Goal: Transaction & Acquisition: Book appointment/travel/reservation

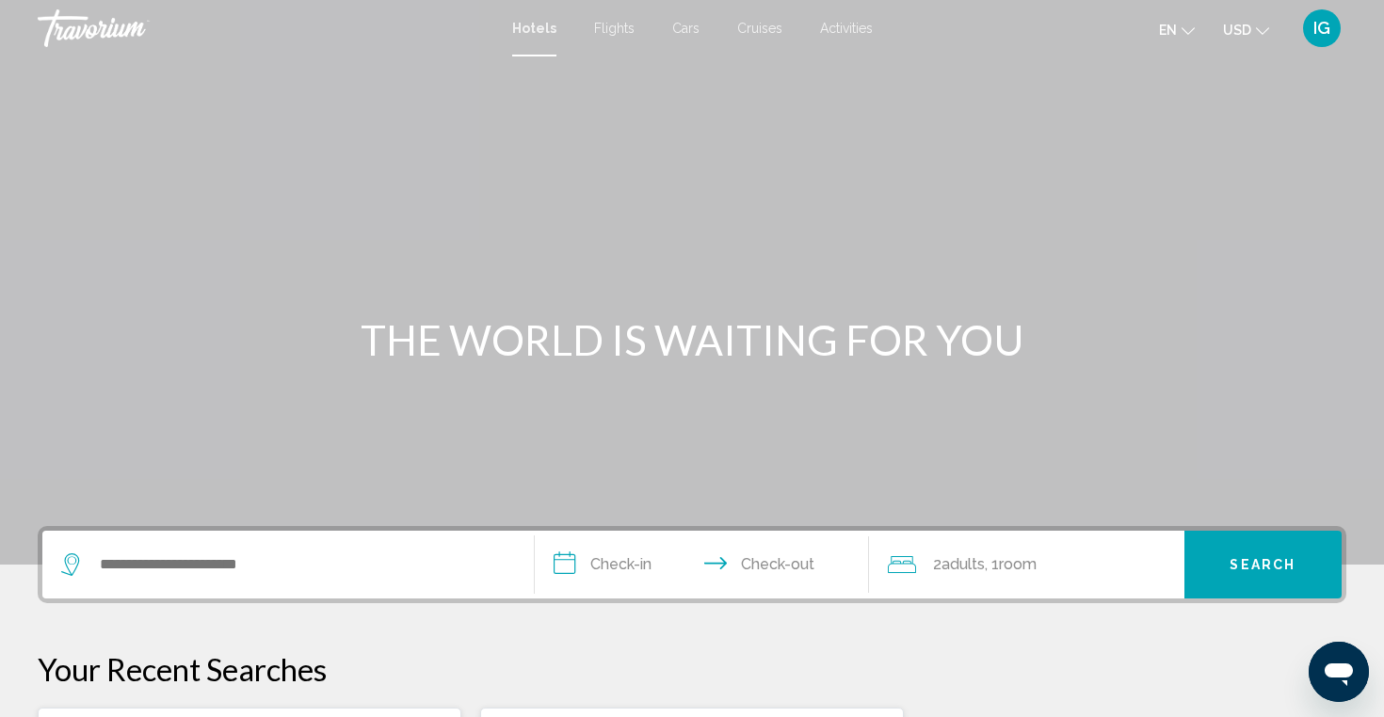
click at [845, 29] on span "Activities" at bounding box center [846, 28] width 53 height 15
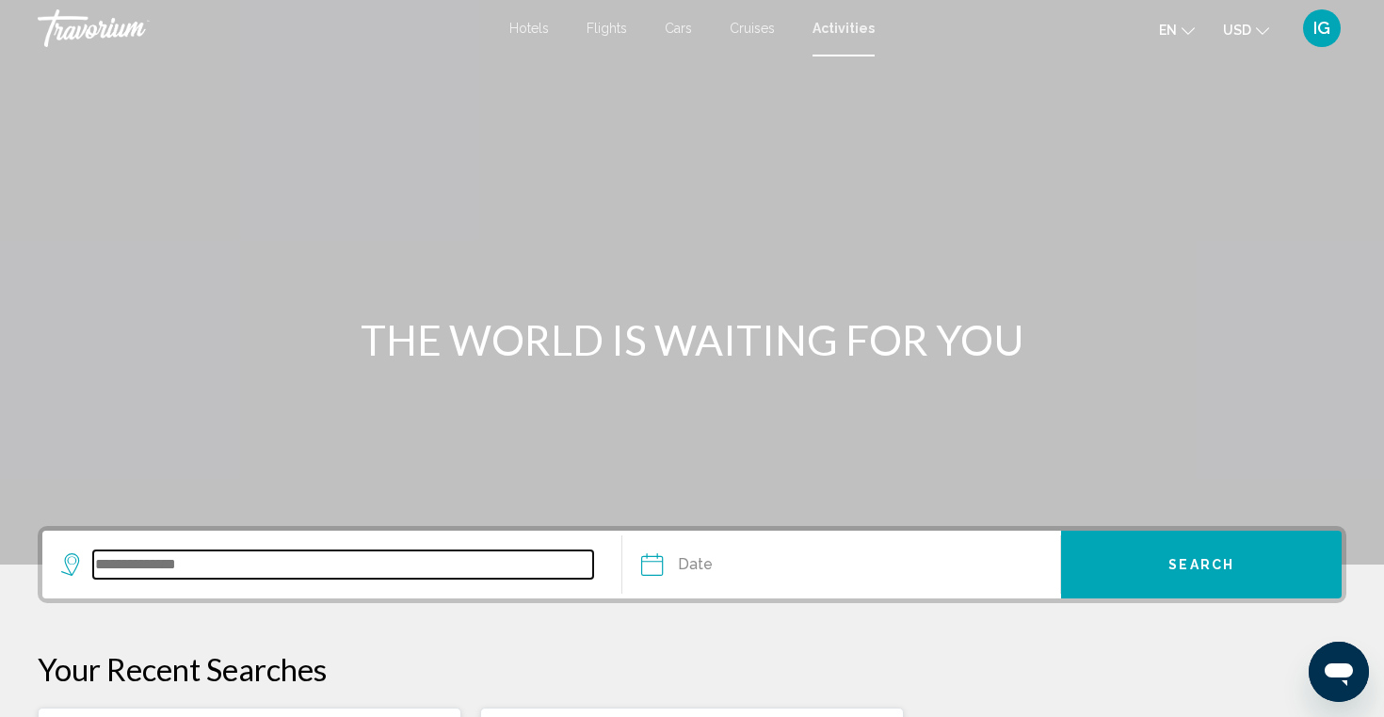
click at [194, 563] on input "Search widget" at bounding box center [343, 565] width 500 height 28
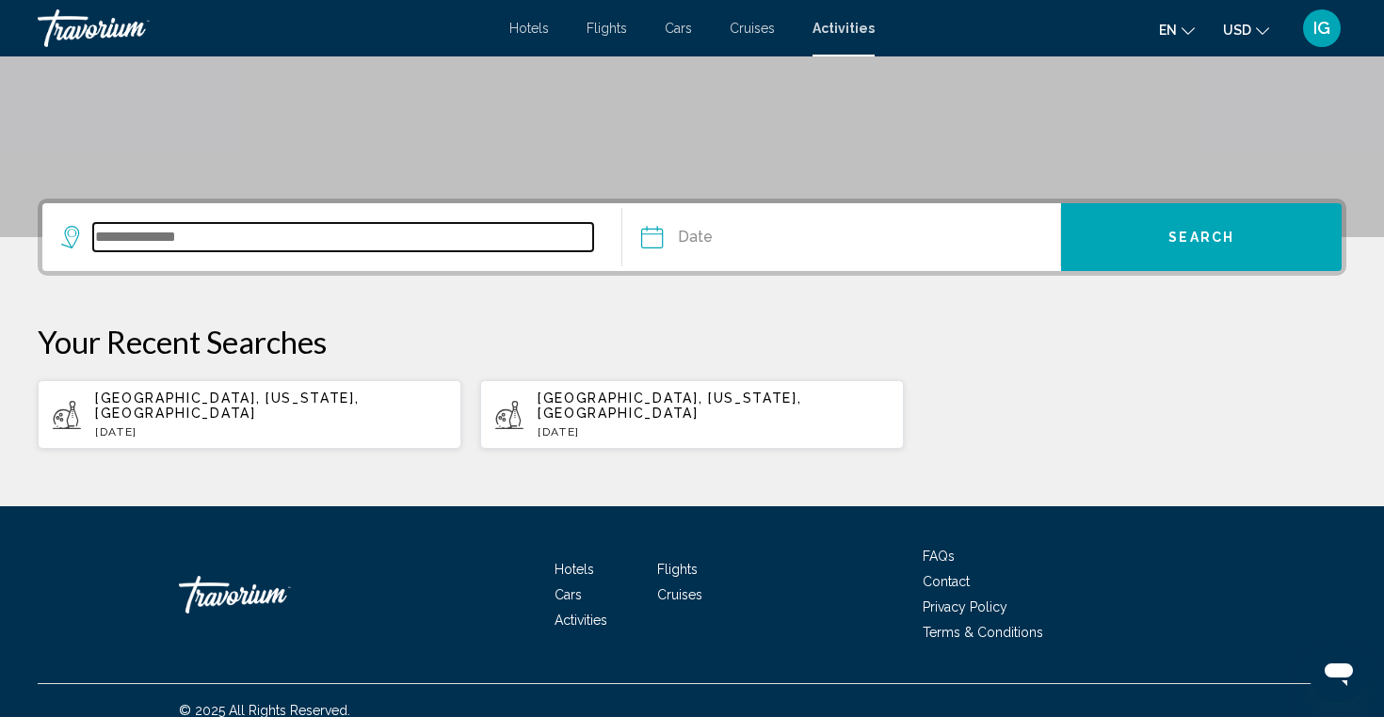
scroll to position [335, 0]
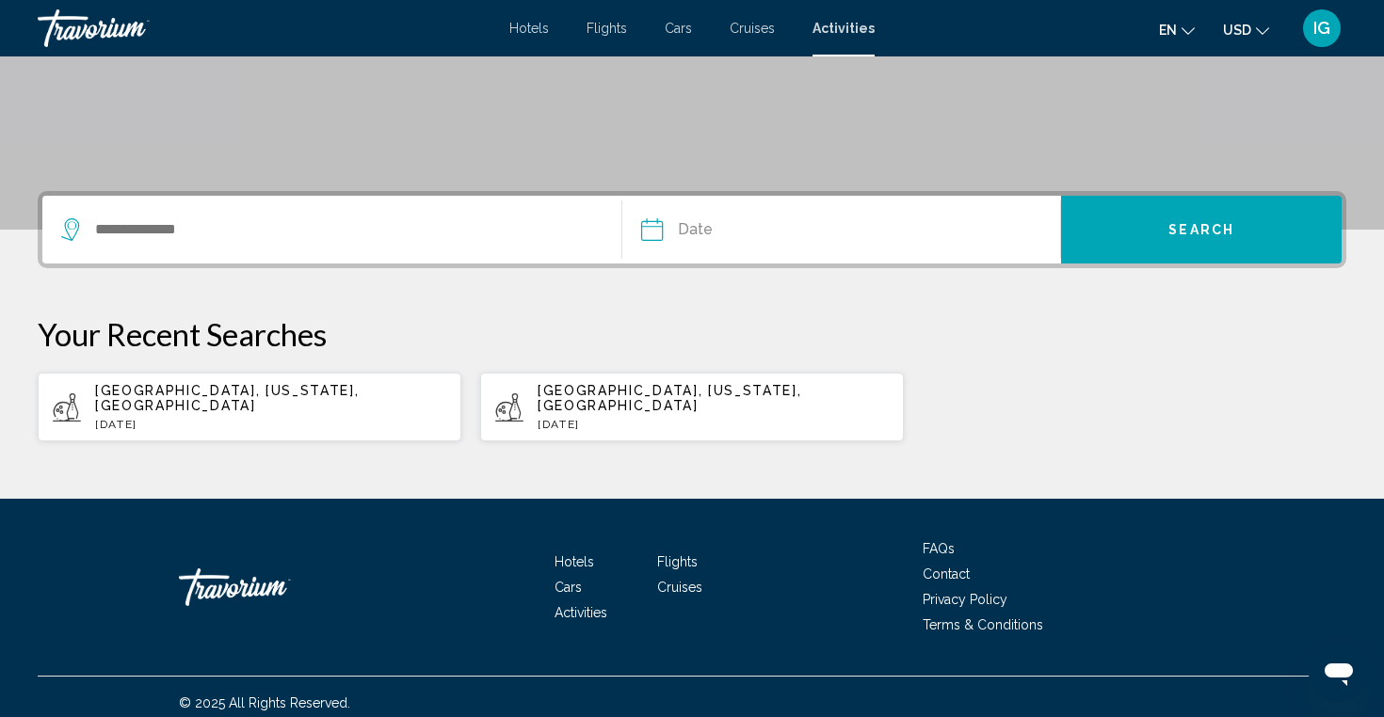
click at [263, 398] on span "[GEOGRAPHIC_DATA], [US_STATE], [GEOGRAPHIC_DATA]" at bounding box center [227, 398] width 264 height 30
type input "**********"
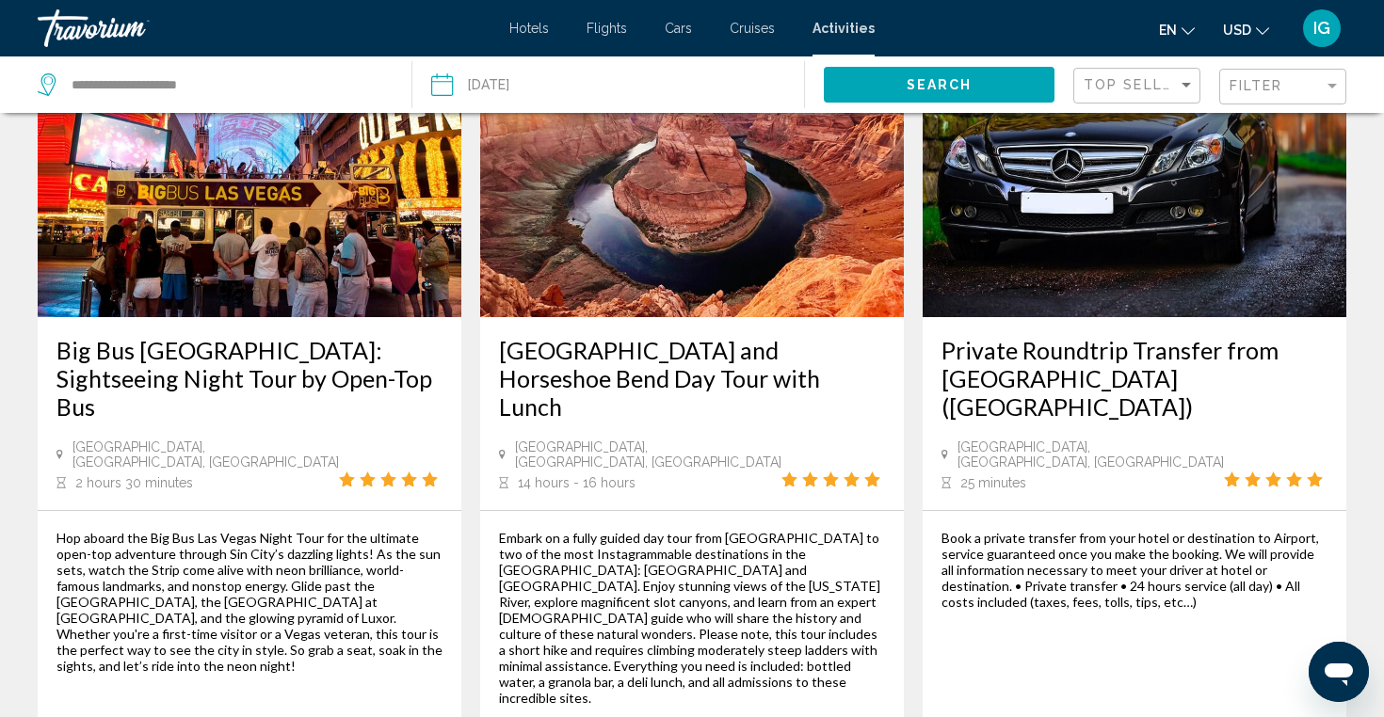
scroll to position [1898, 0]
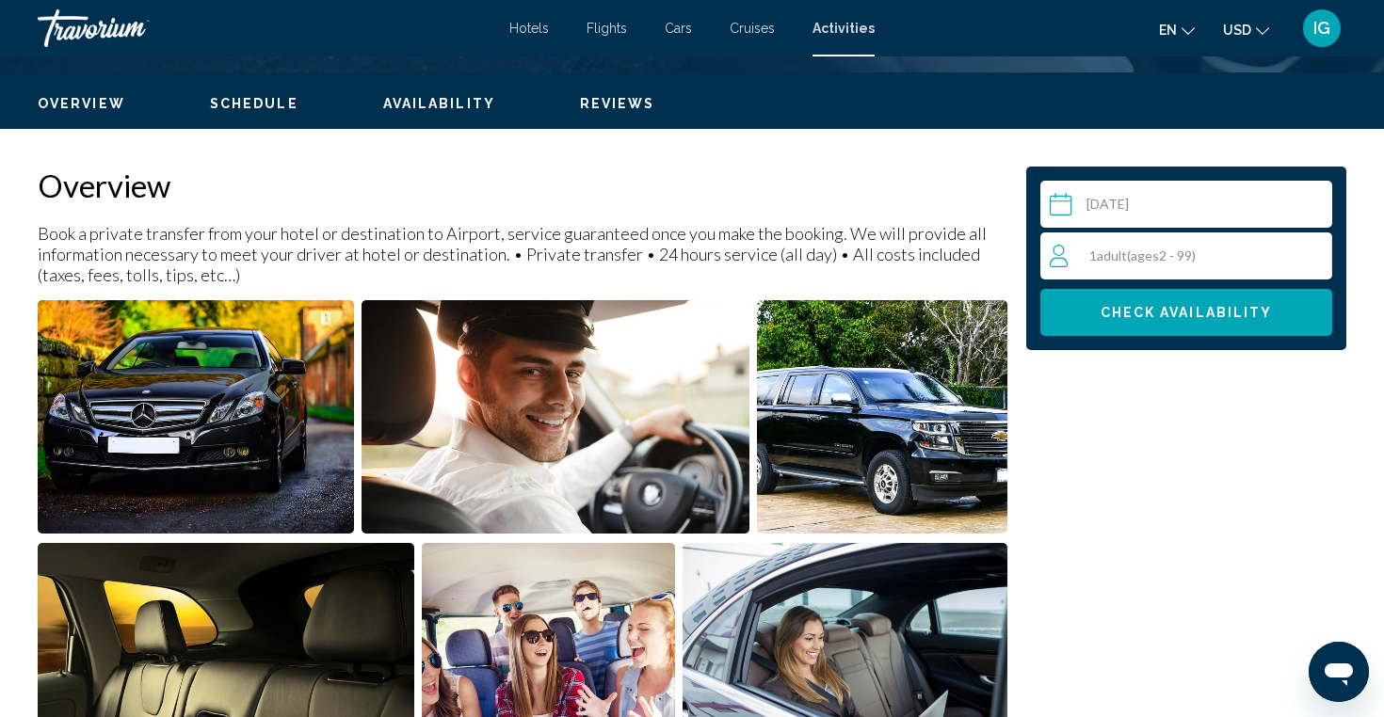
scroll to position [541, 0]
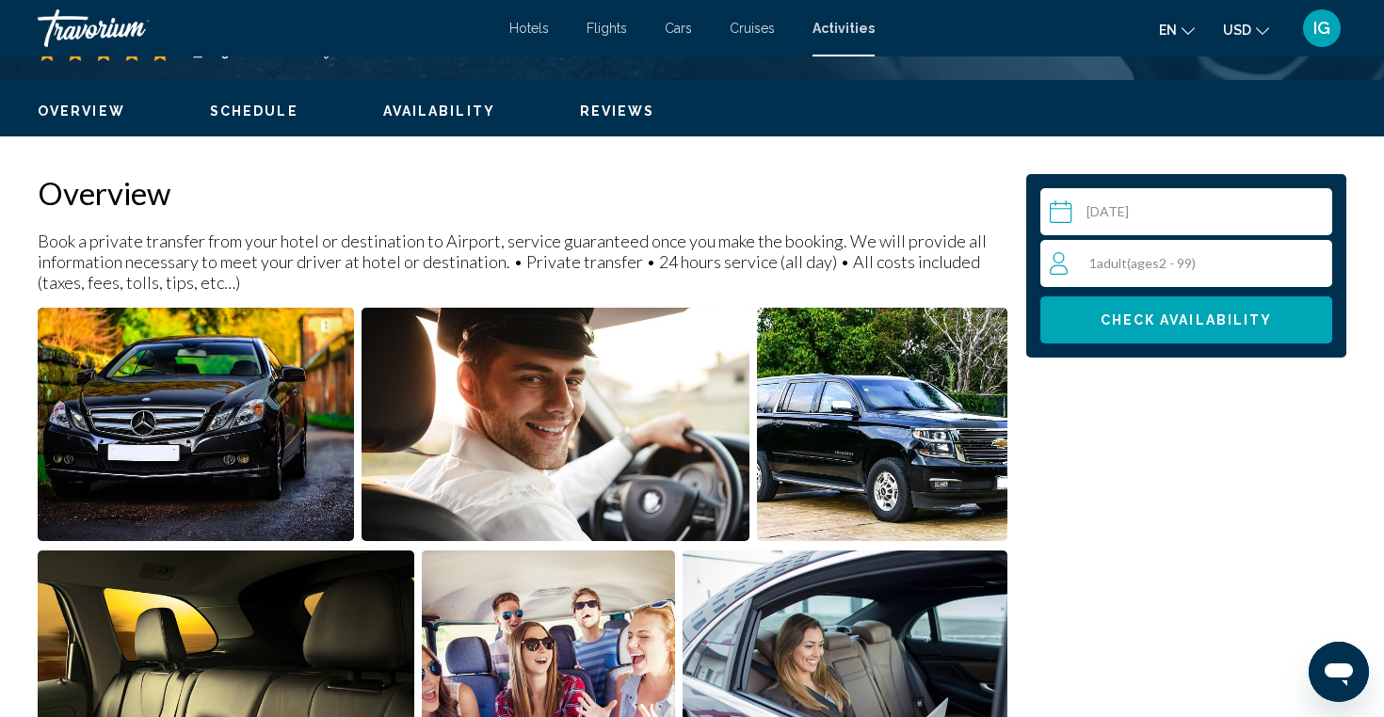
click at [1221, 263] on div "1 Adult Adults ( ages [DEMOGRAPHIC_DATA])" at bounding box center [1191, 263] width 282 height 23
click at [1319, 259] on icon "Increment adults" at bounding box center [1313, 262] width 17 height 23
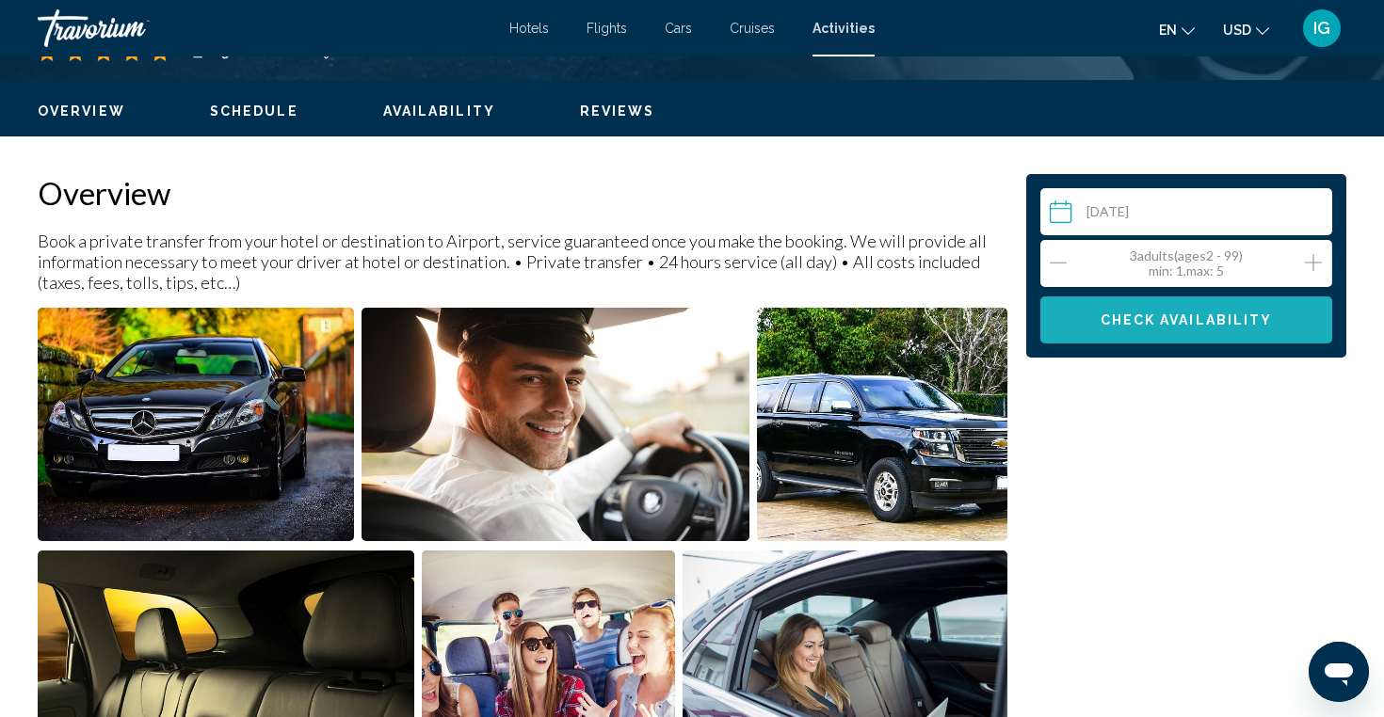
click at [1221, 324] on span "Check Availability" at bounding box center [1187, 321] width 172 height 15
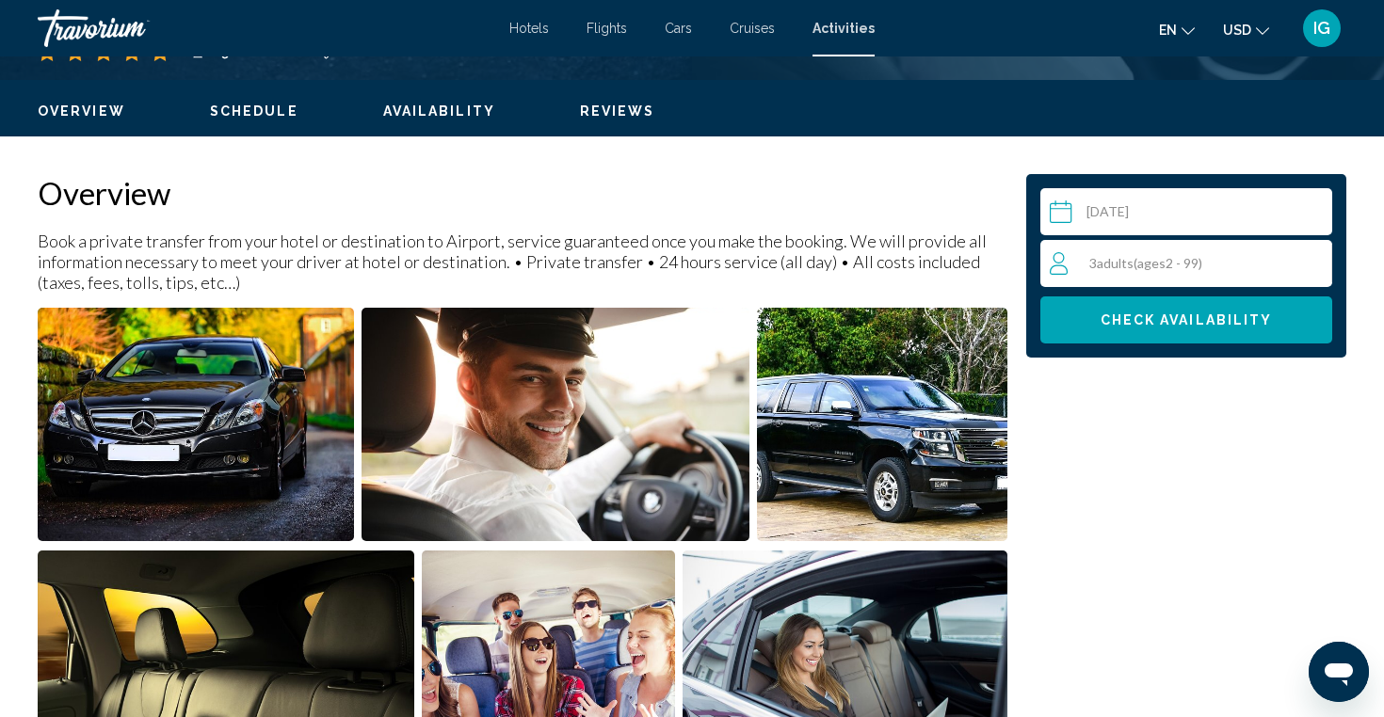
click at [1220, 208] on input "Main content" at bounding box center [1189, 214] width 299 height 53
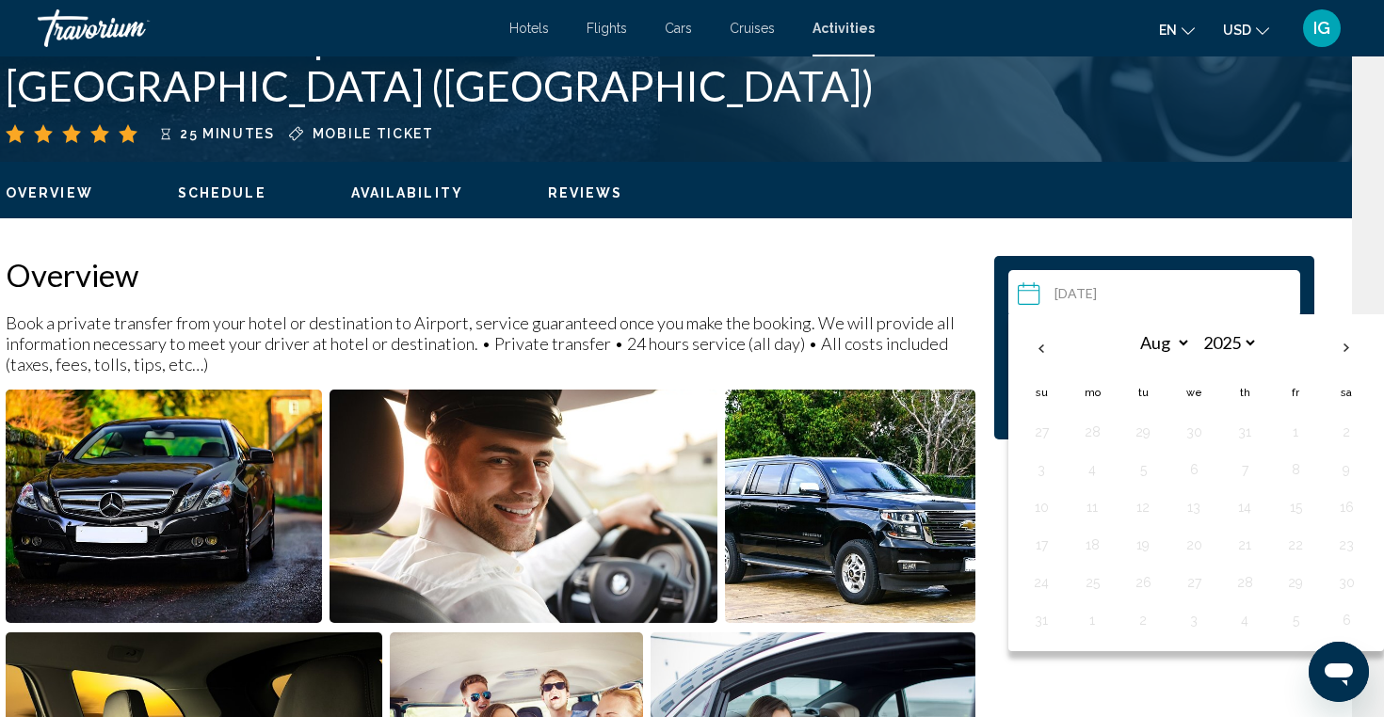
scroll to position [461, 32]
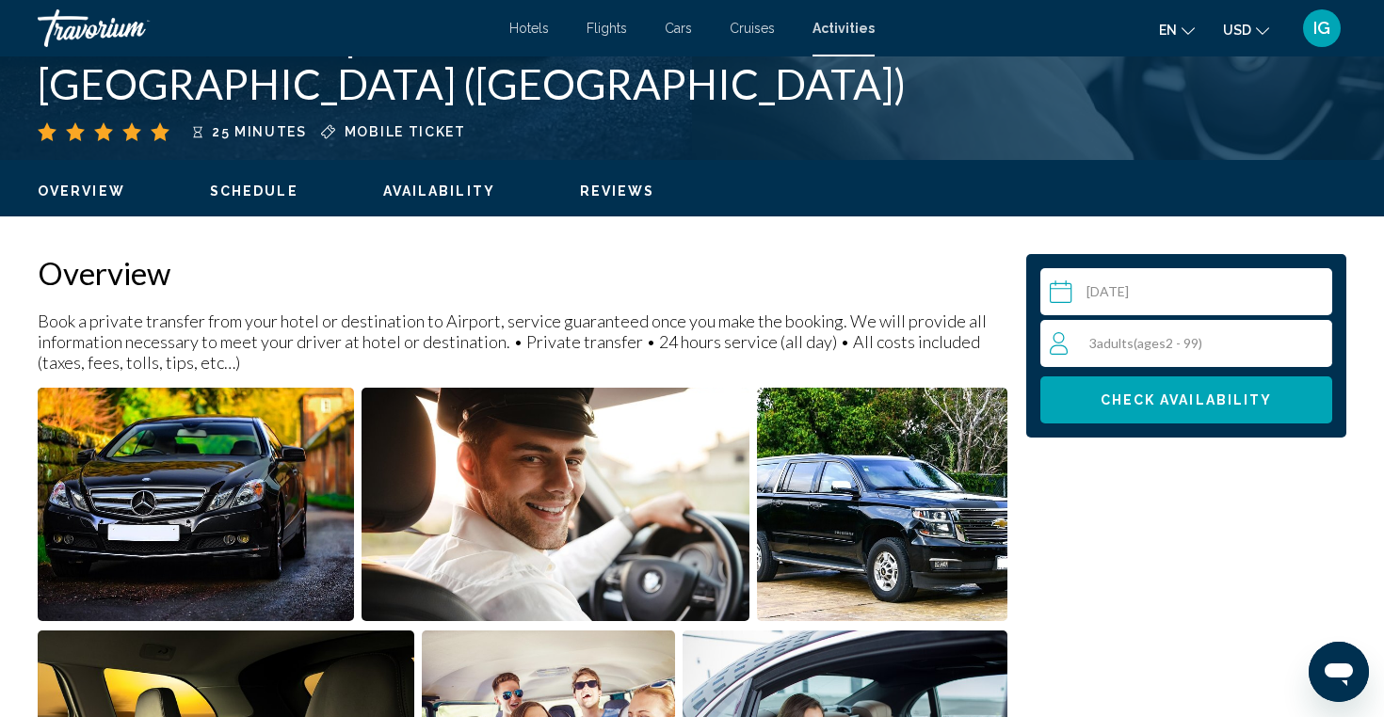
click at [1190, 404] on span "Check Availability" at bounding box center [1187, 401] width 172 height 15
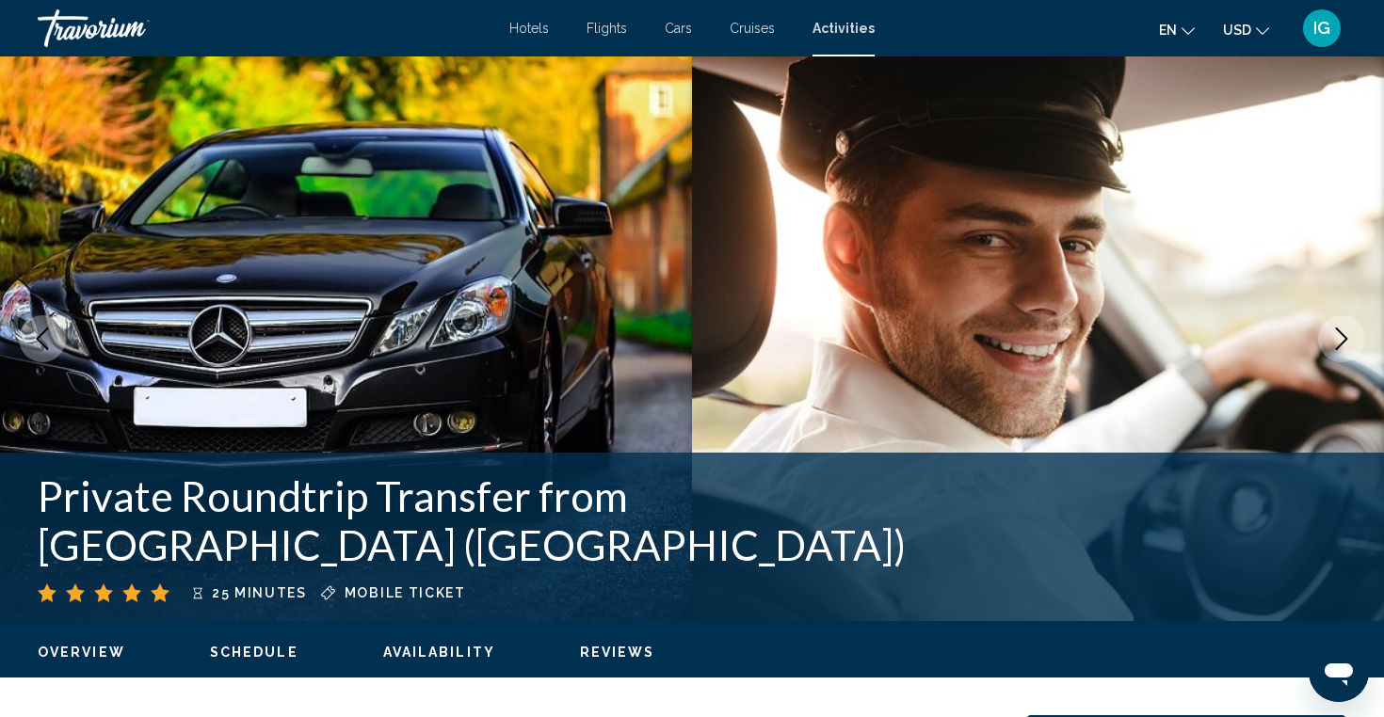
scroll to position [0, 0]
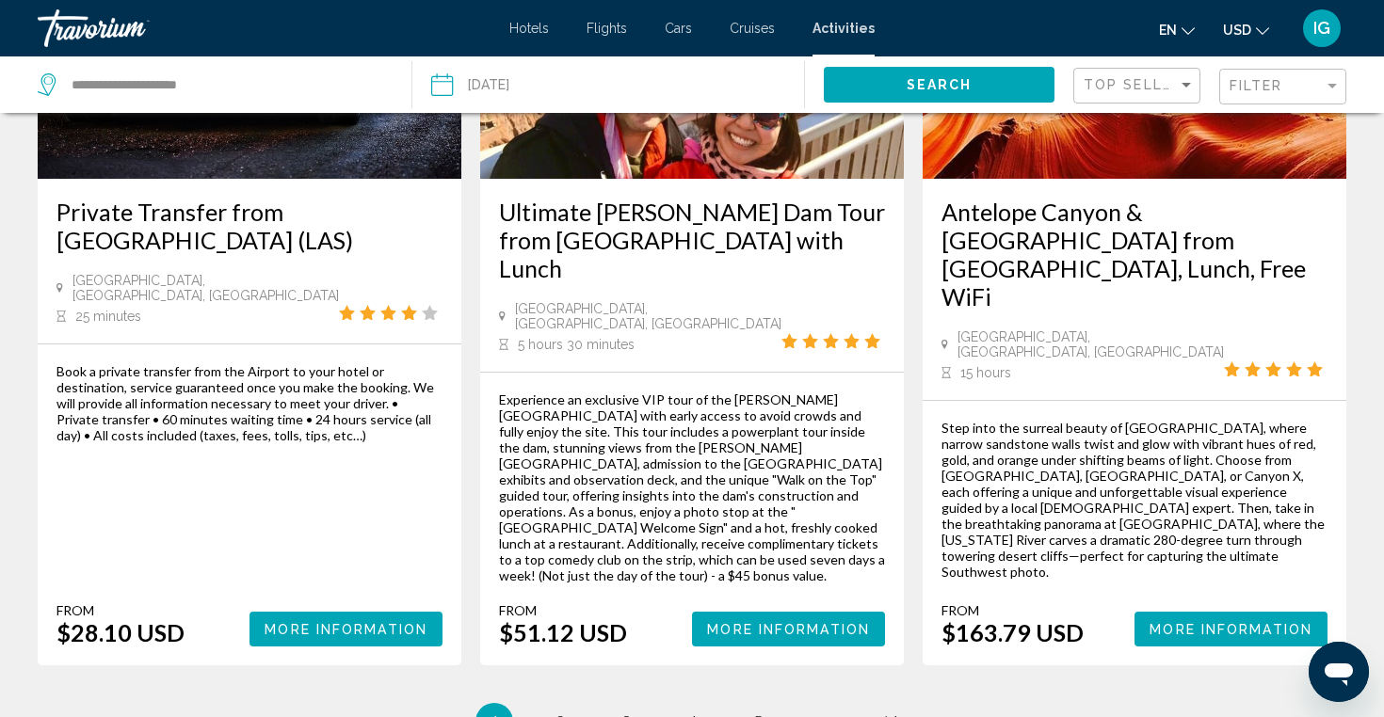
scroll to position [2842, 0]
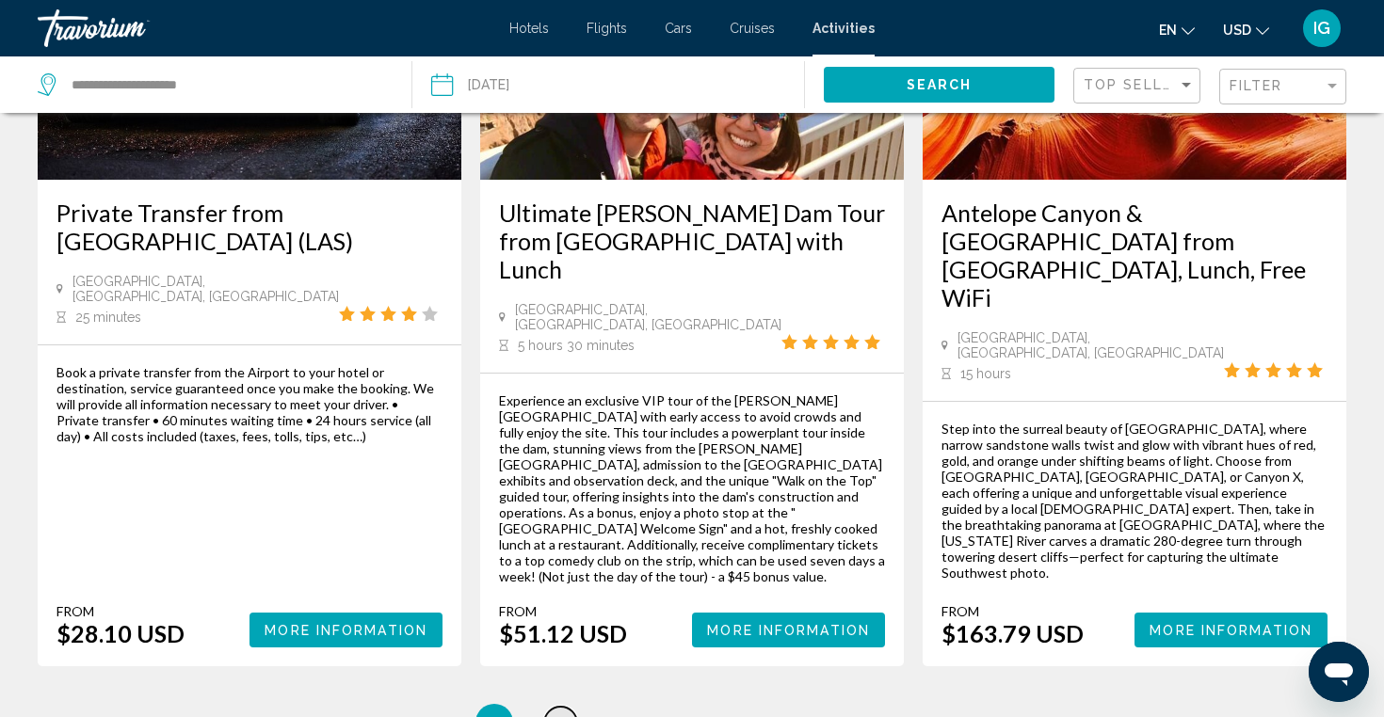
click at [561, 713] on span "2" at bounding box center [560, 723] width 9 height 21
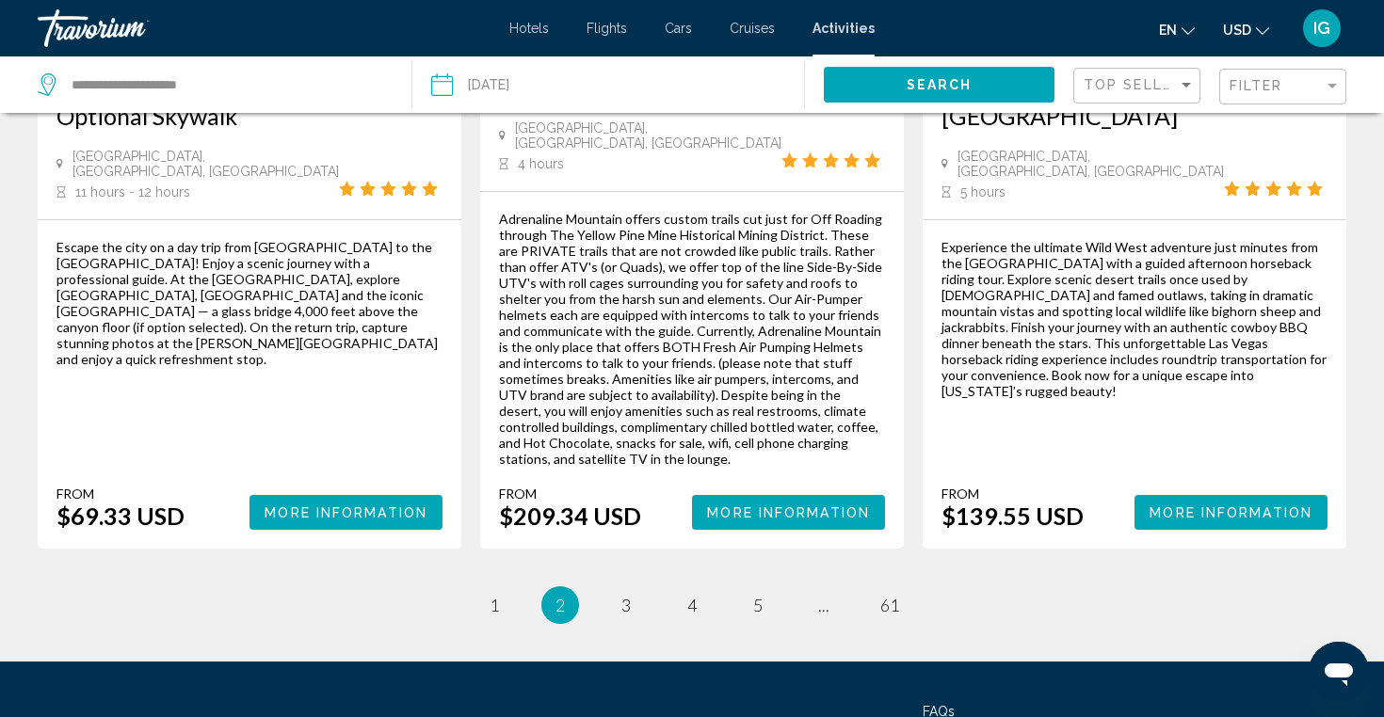
scroll to position [2890, 0]
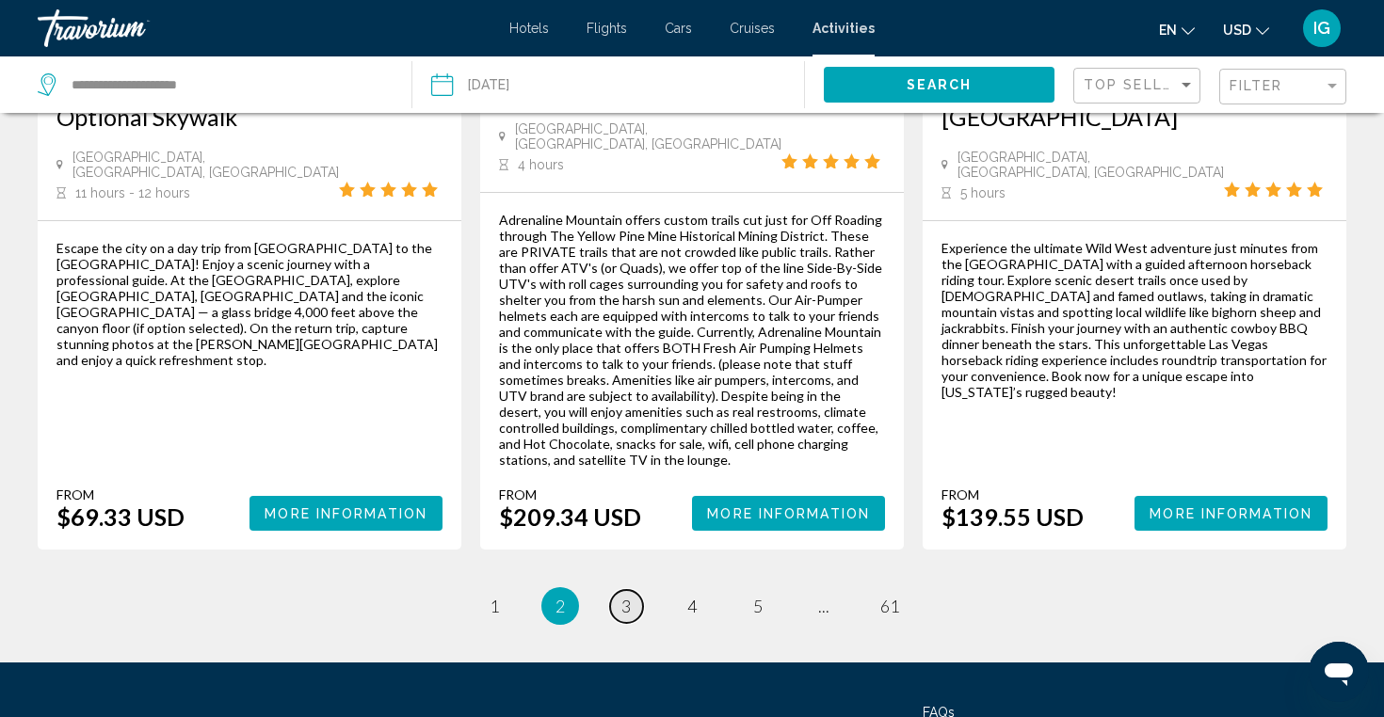
click at [627, 596] on span "3" at bounding box center [625, 606] width 9 height 21
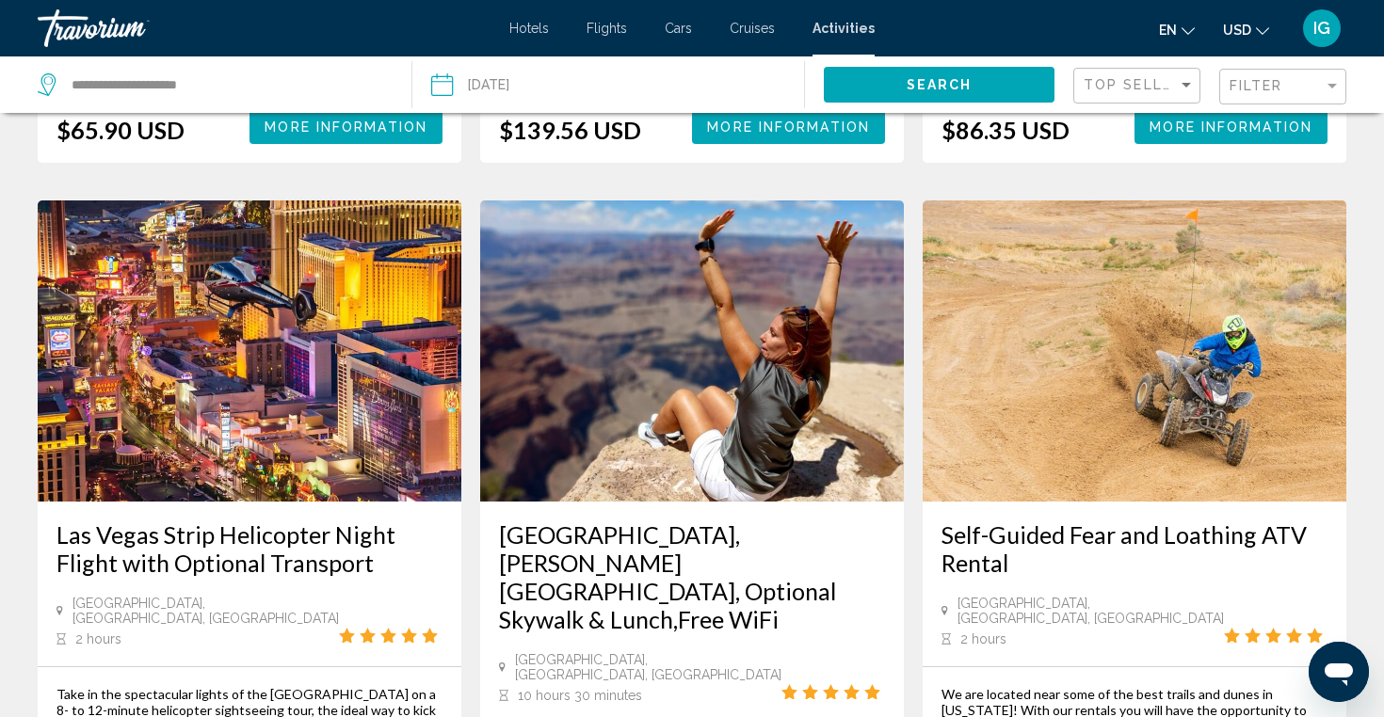
scroll to position [1667, 0]
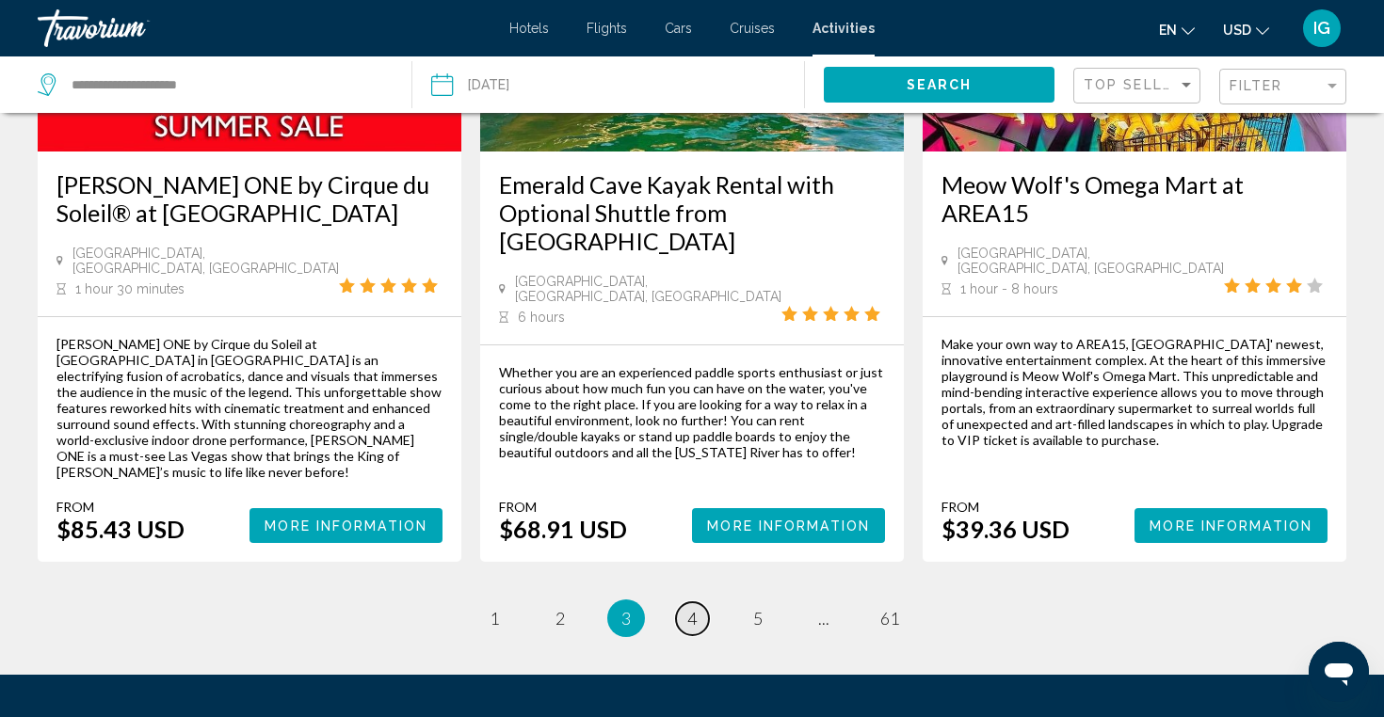
click at [696, 608] on span "4" at bounding box center [691, 618] width 9 height 21
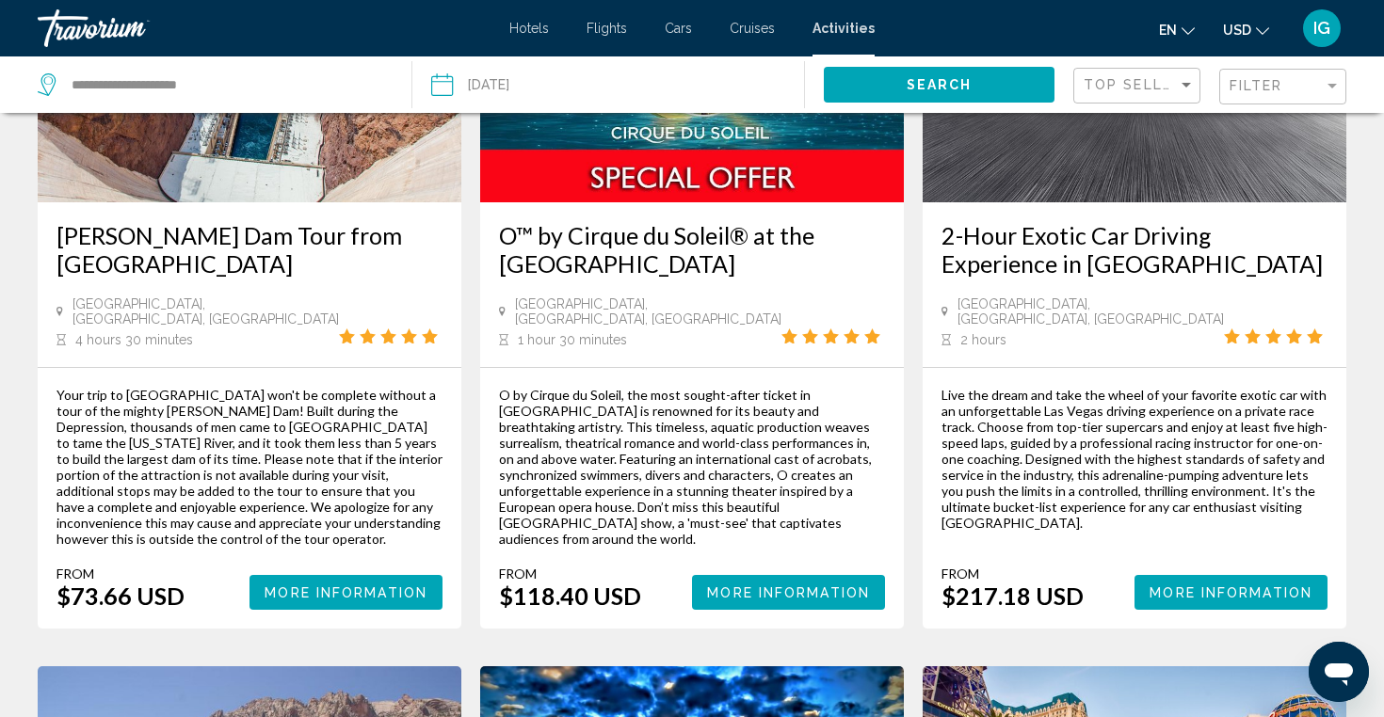
scroll to position [276, 0]
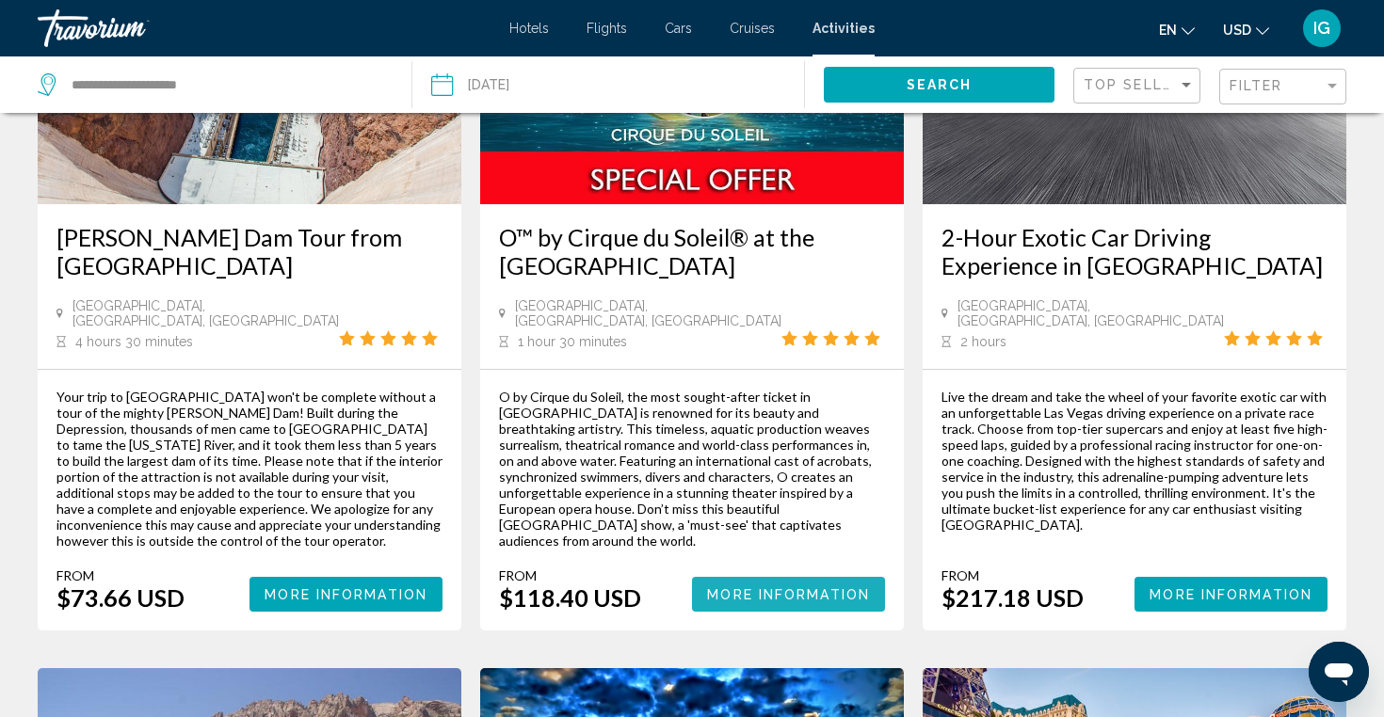
click at [735, 588] on span "More Information" at bounding box center [788, 595] width 163 height 15
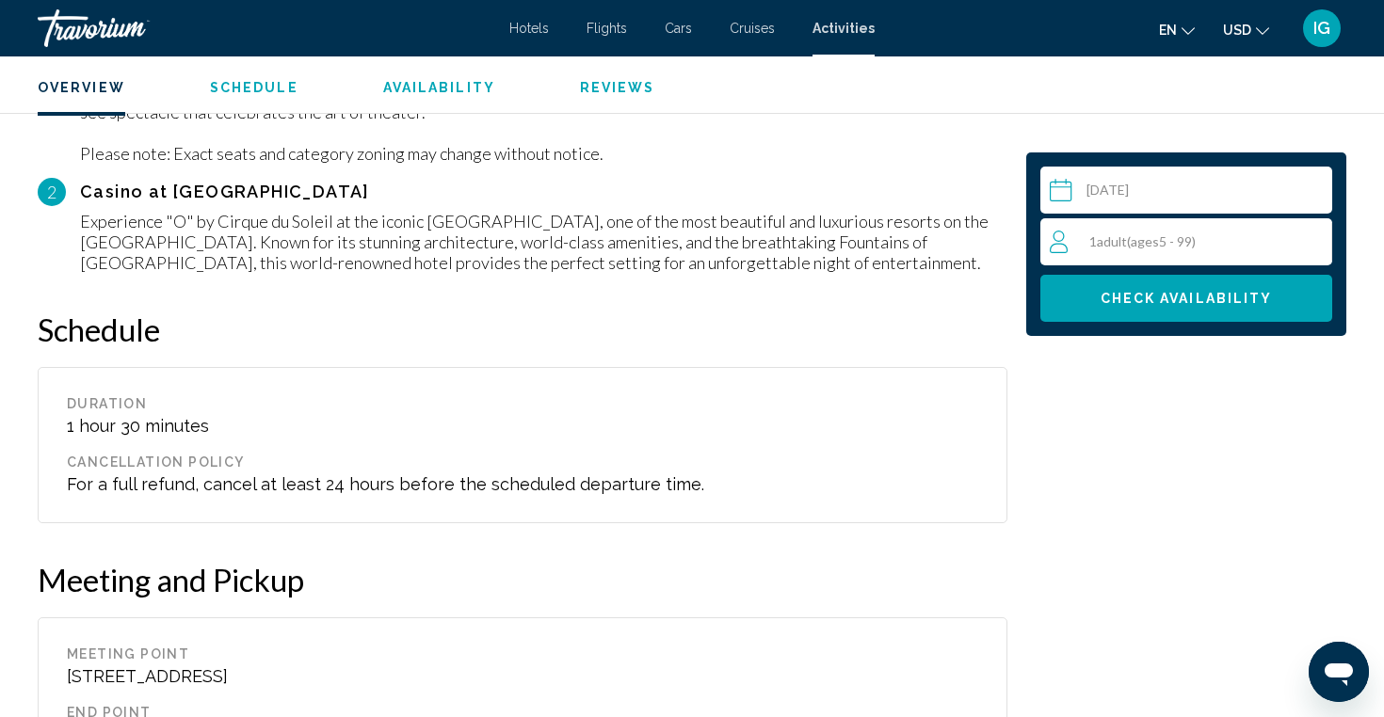
scroll to position [1941, 0]
click at [1186, 189] on input "Main content" at bounding box center [1189, 193] width 299 height 53
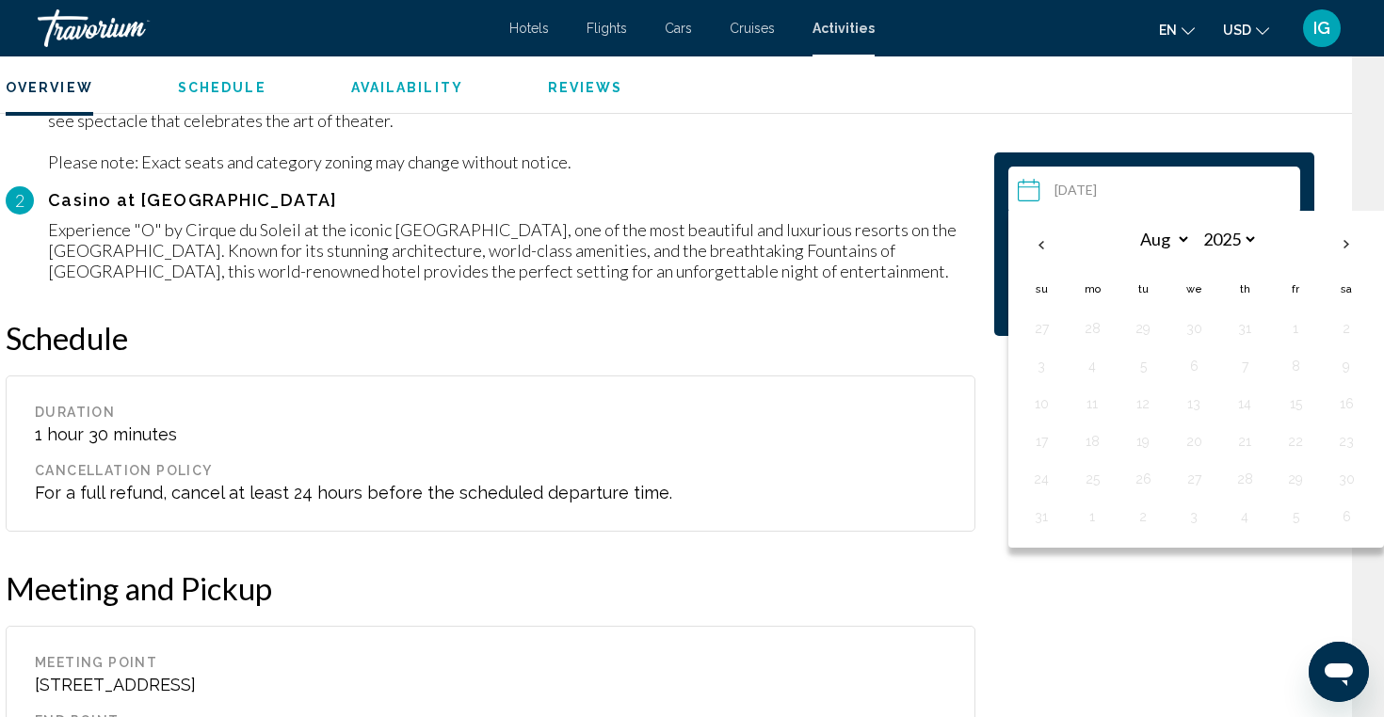
scroll to position [1929, 32]
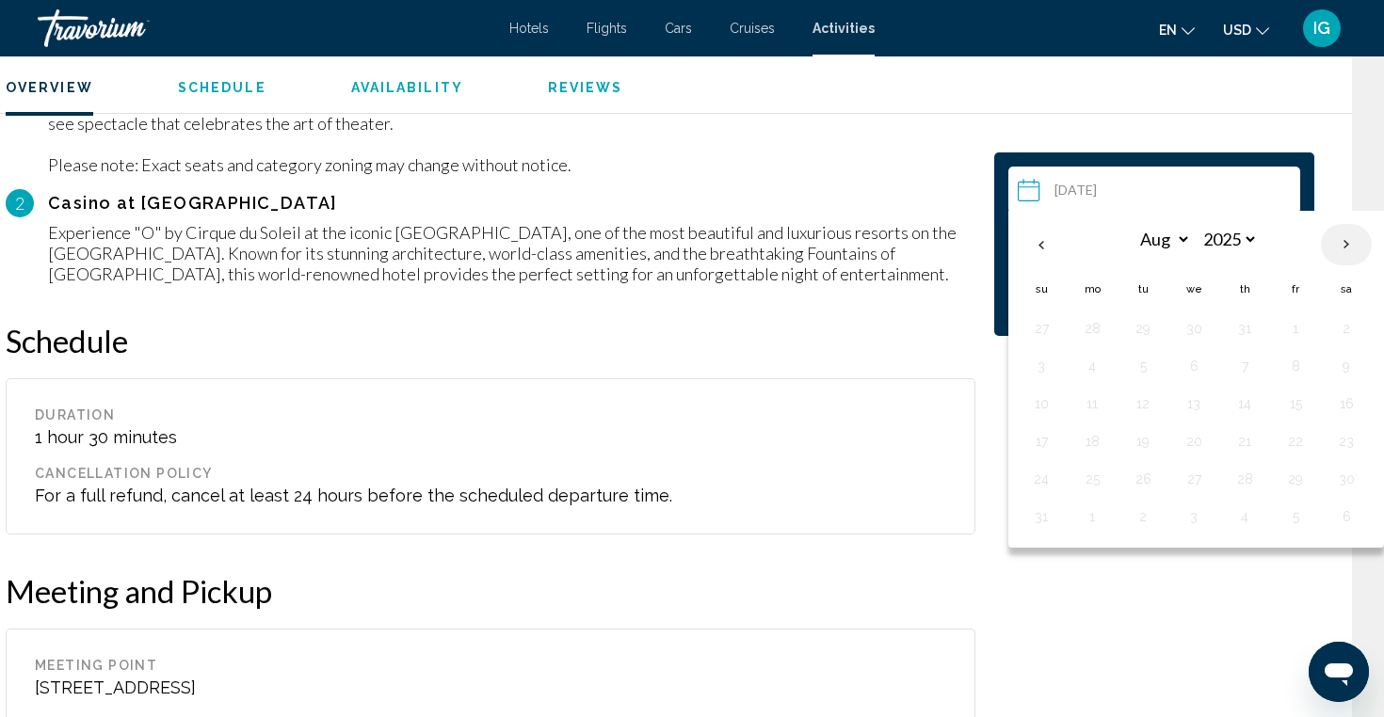
click at [1352, 243] on th "Next month" at bounding box center [1346, 244] width 51 height 41
click at [1046, 244] on th "Previous month" at bounding box center [1041, 244] width 51 height 41
select select "*"
click at [1029, 193] on input "Main content" at bounding box center [1157, 193] width 299 height 53
click at [1237, 101] on div "Overview Schedule Availability Reviews" at bounding box center [660, 85] width 1384 height 58
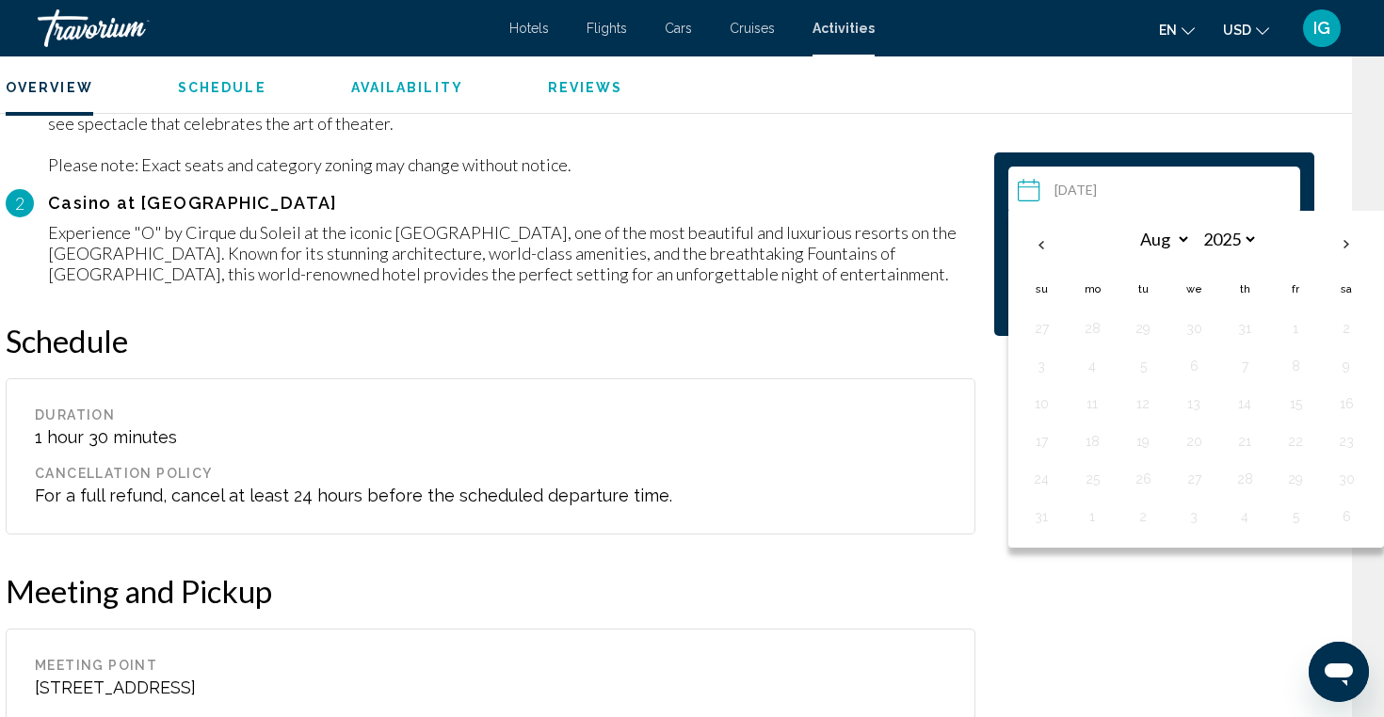
scroll to position [1929, 0]
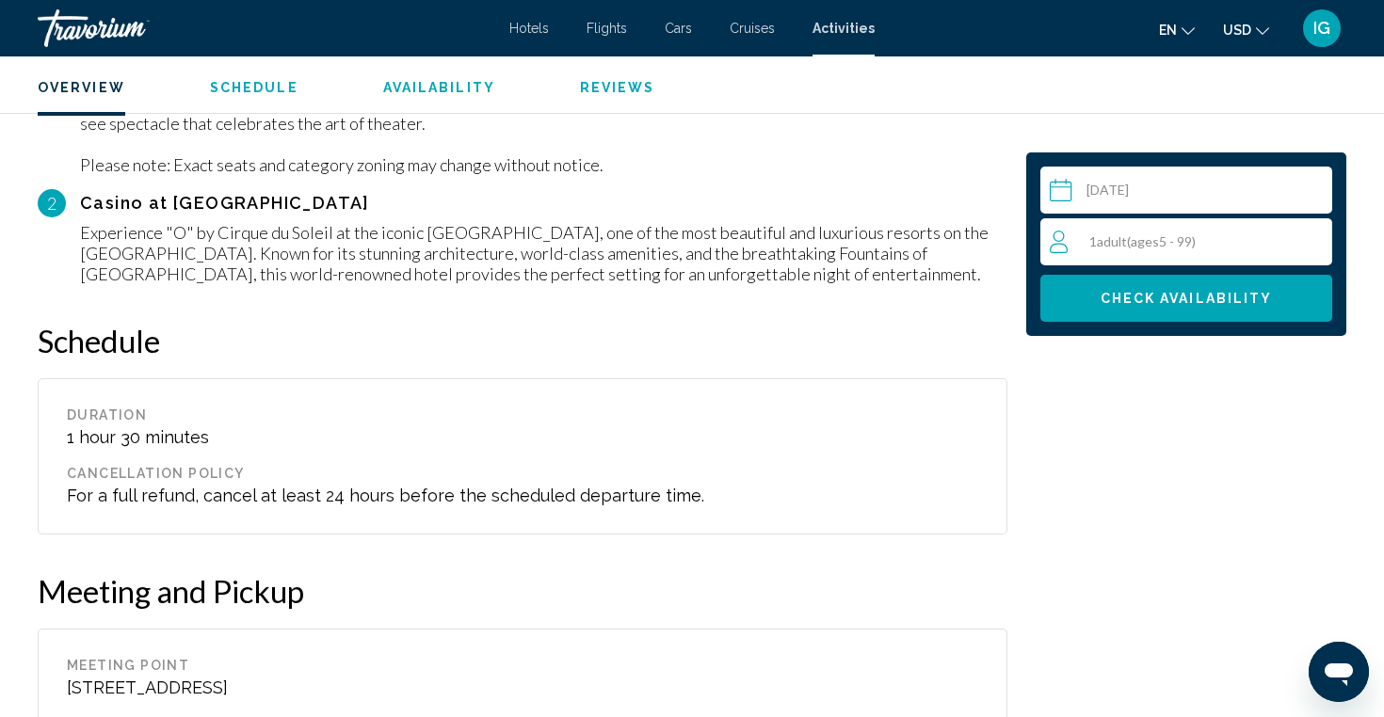
click at [1218, 241] on div "1 Adult Adults ( ages [DEMOGRAPHIC_DATA])" at bounding box center [1191, 242] width 282 height 23
click at [1317, 239] on icon "Increment adults" at bounding box center [1313, 241] width 17 height 23
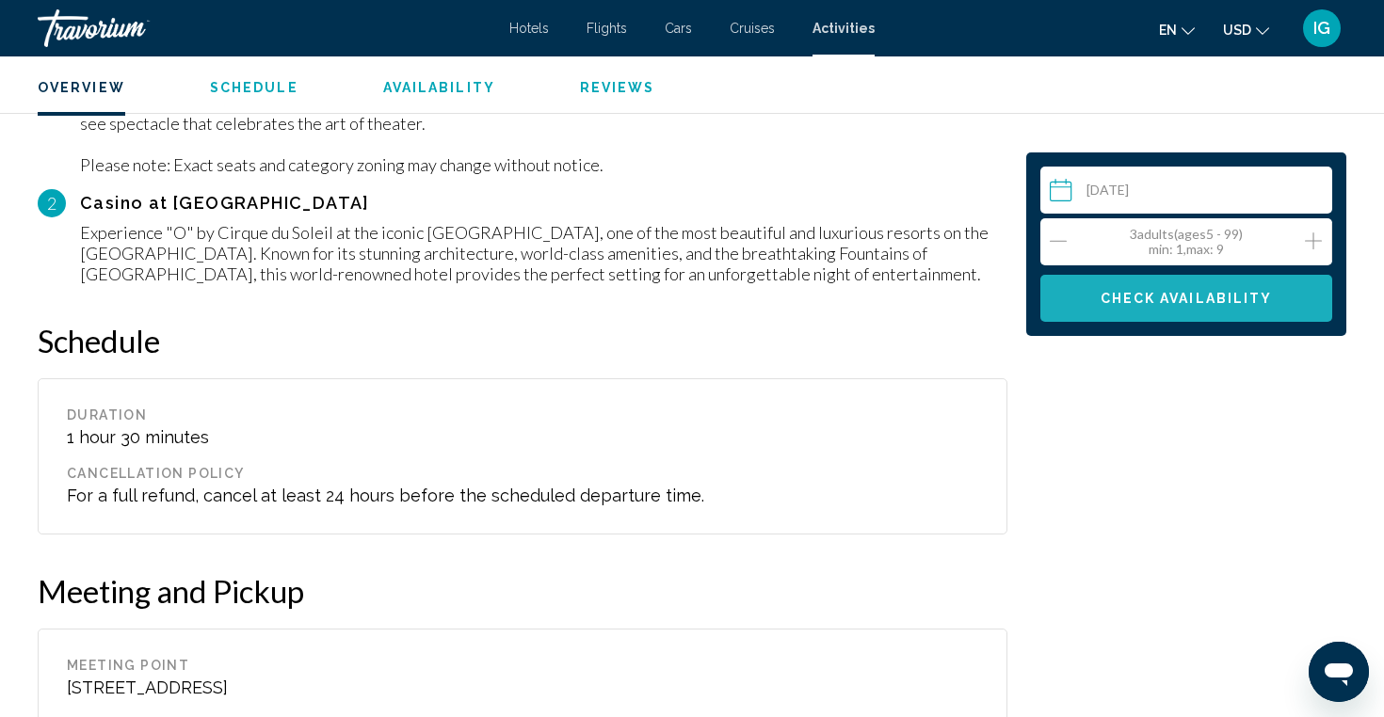
click at [1237, 299] on span "Check Availability" at bounding box center [1187, 299] width 172 height 15
click at [1228, 298] on span "Check Availability" at bounding box center [1187, 299] width 172 height 15
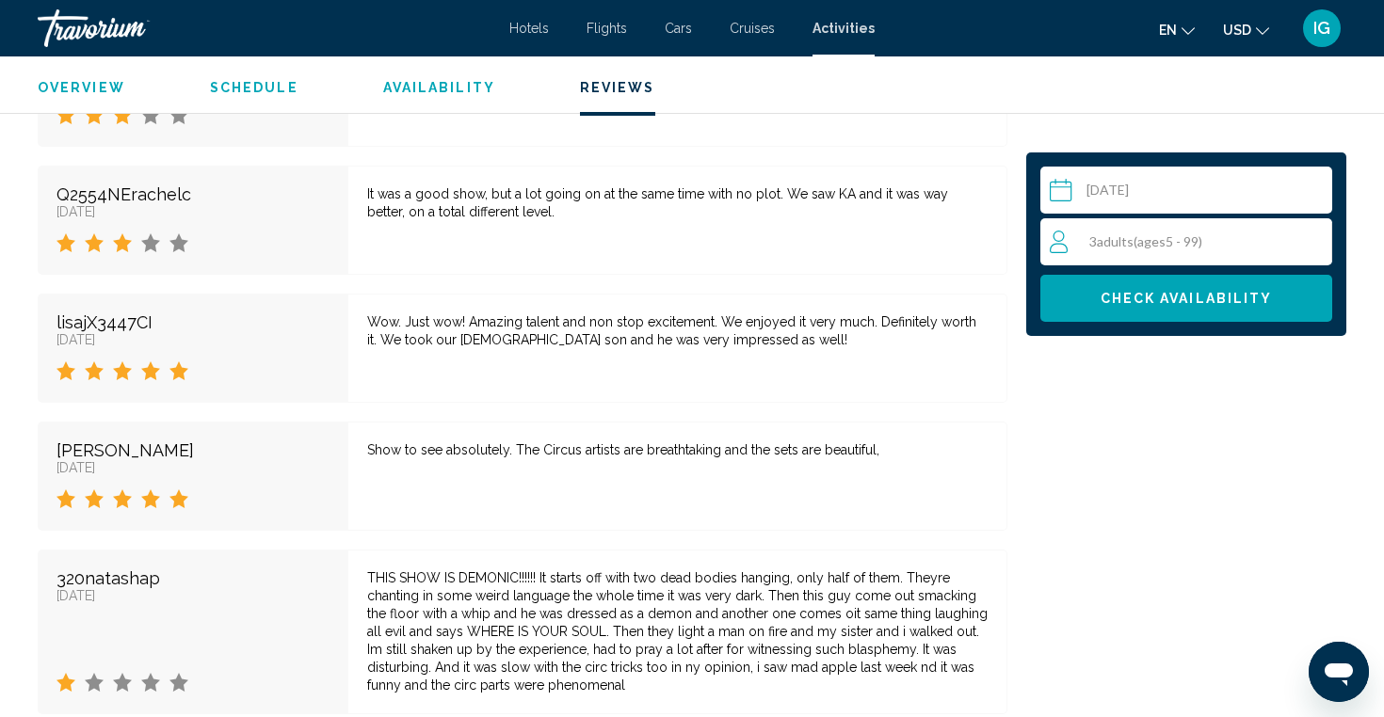
scroll to position [3143, 0]
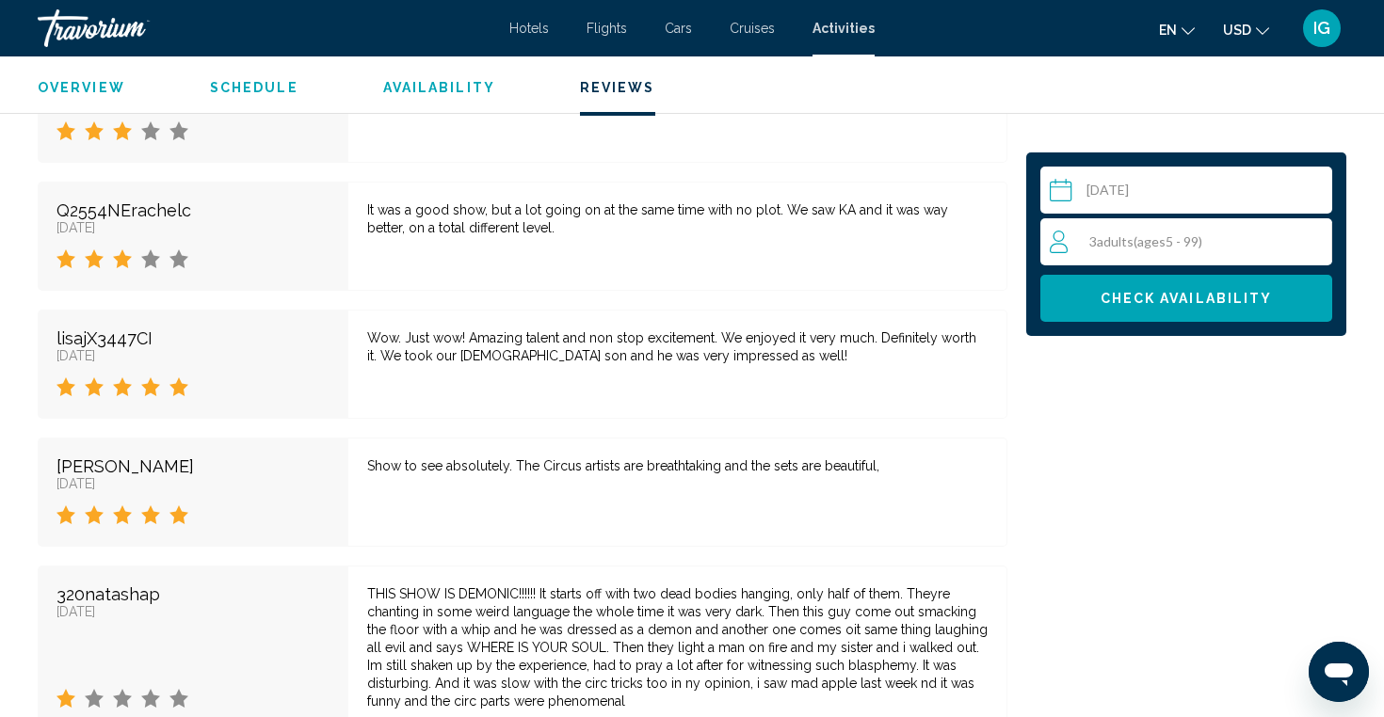
click at [447, 83] on span "Availability" at bounding box center [439, 87] width 112 height 15
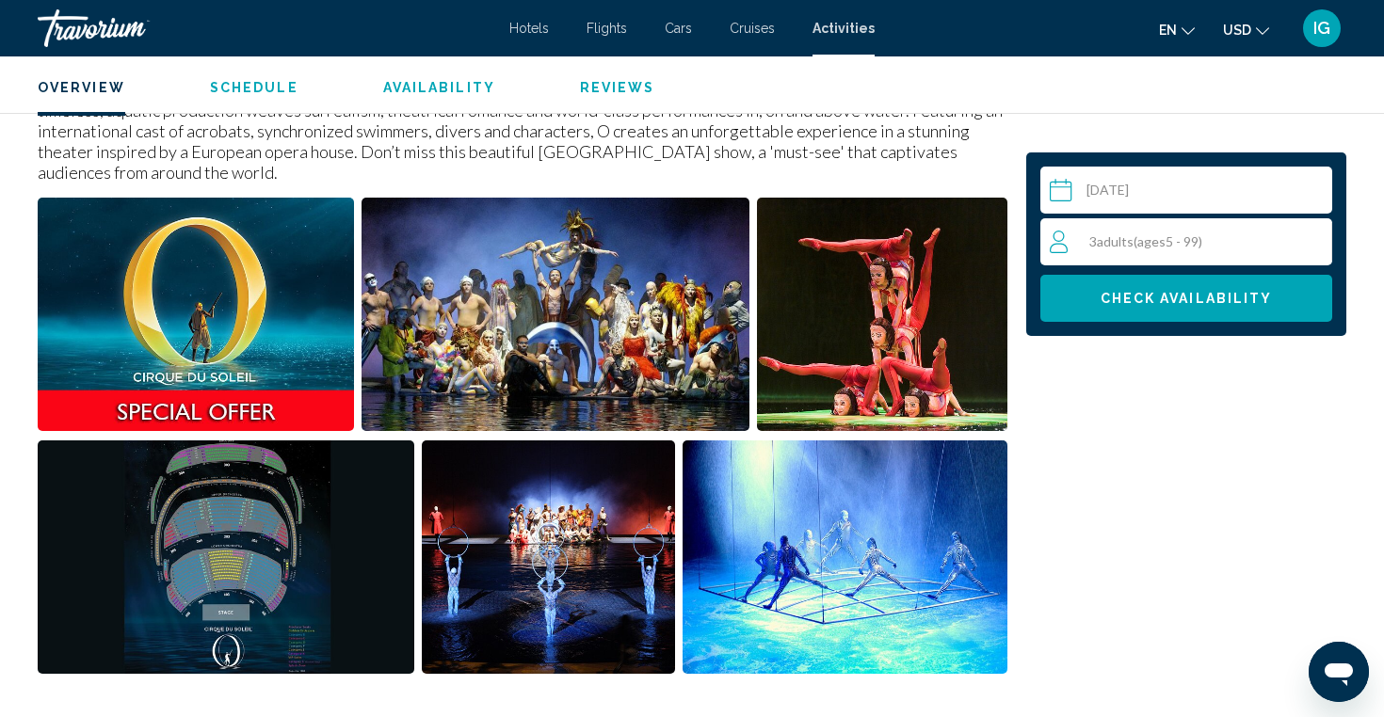
scroll to position [682, 0]
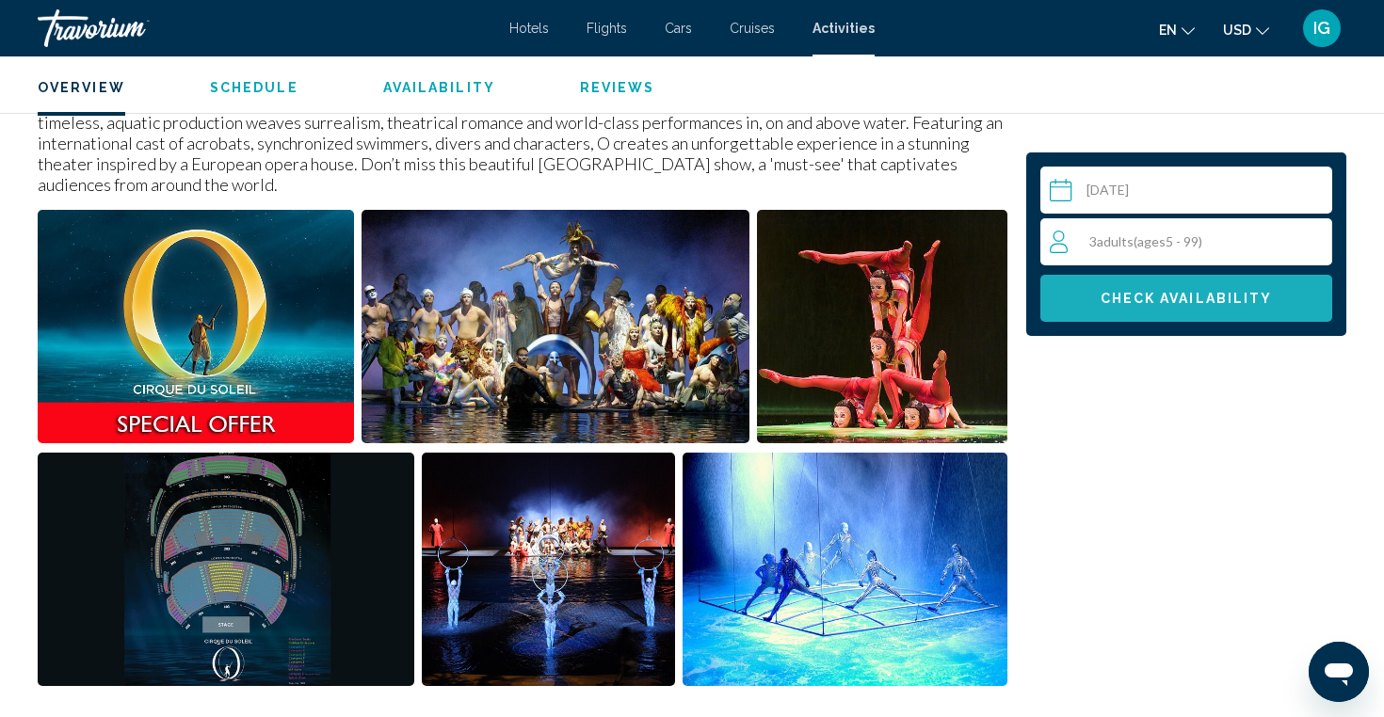
click at [1138, 298] on span "Check Availability" at bounding box center [1187, 299] width 172 height 15
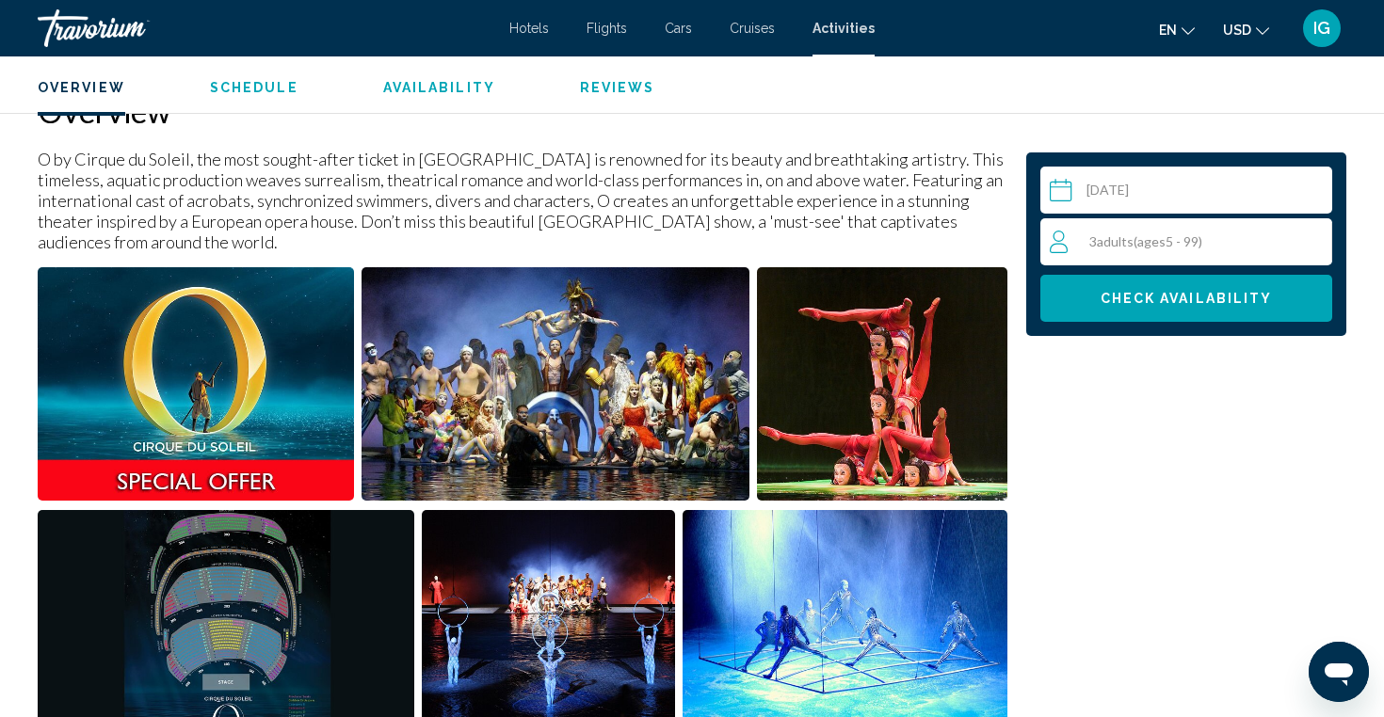
scroll to position [622, 0]
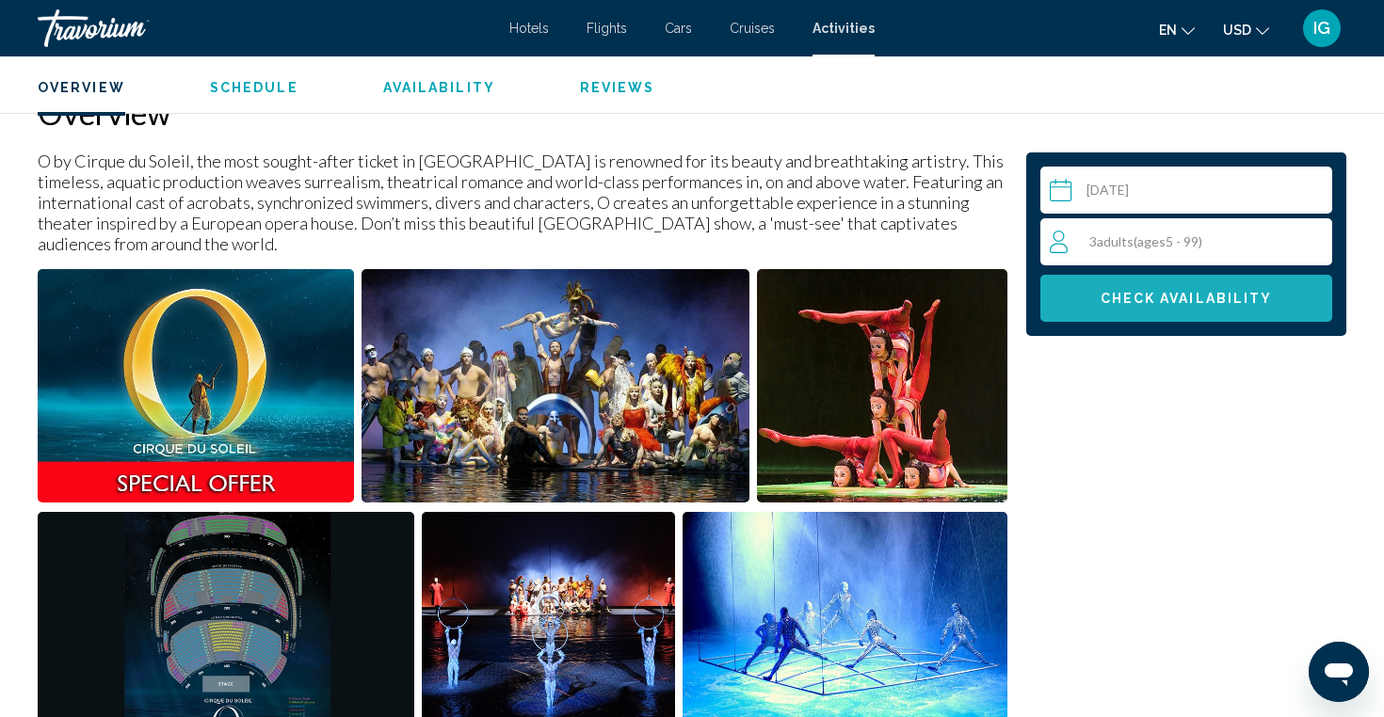
click at [1135, 299] on span "Check Availability" at bounding box center [1187, 299] width 172 height 15
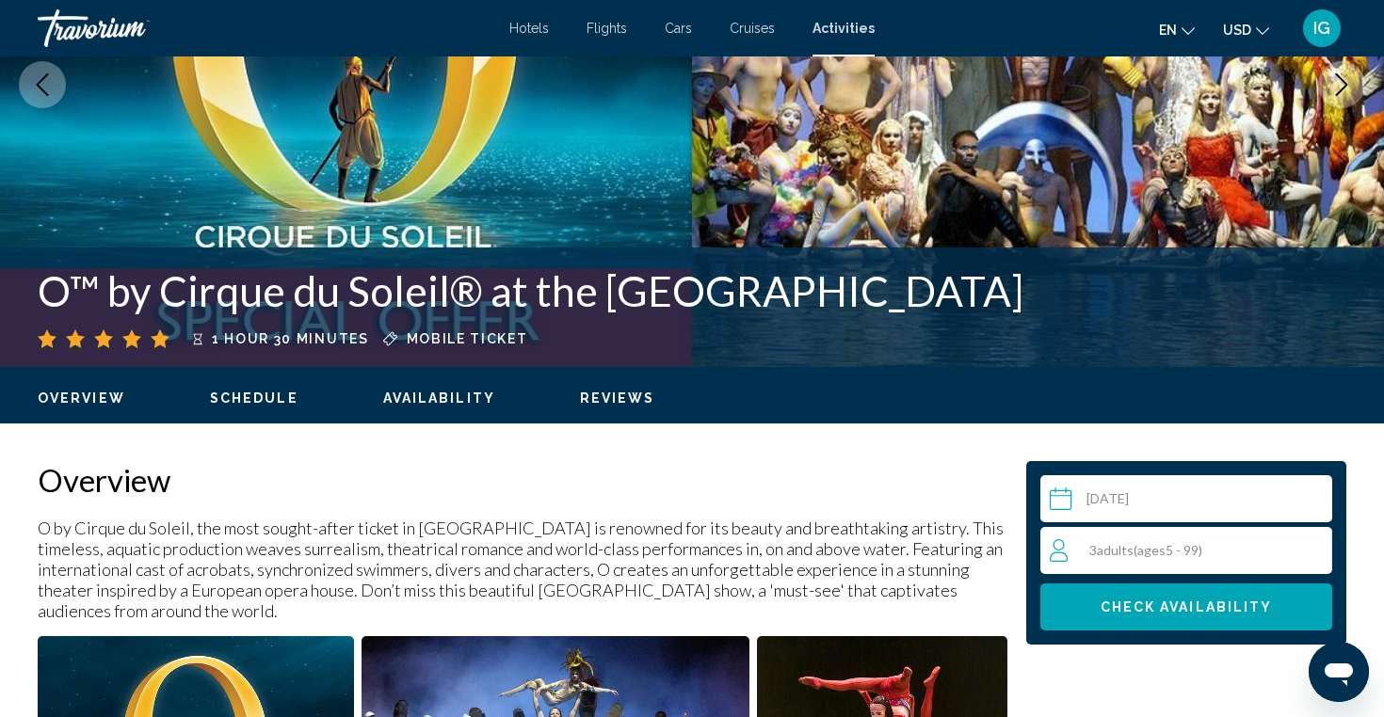
scroll to position [274, 0]
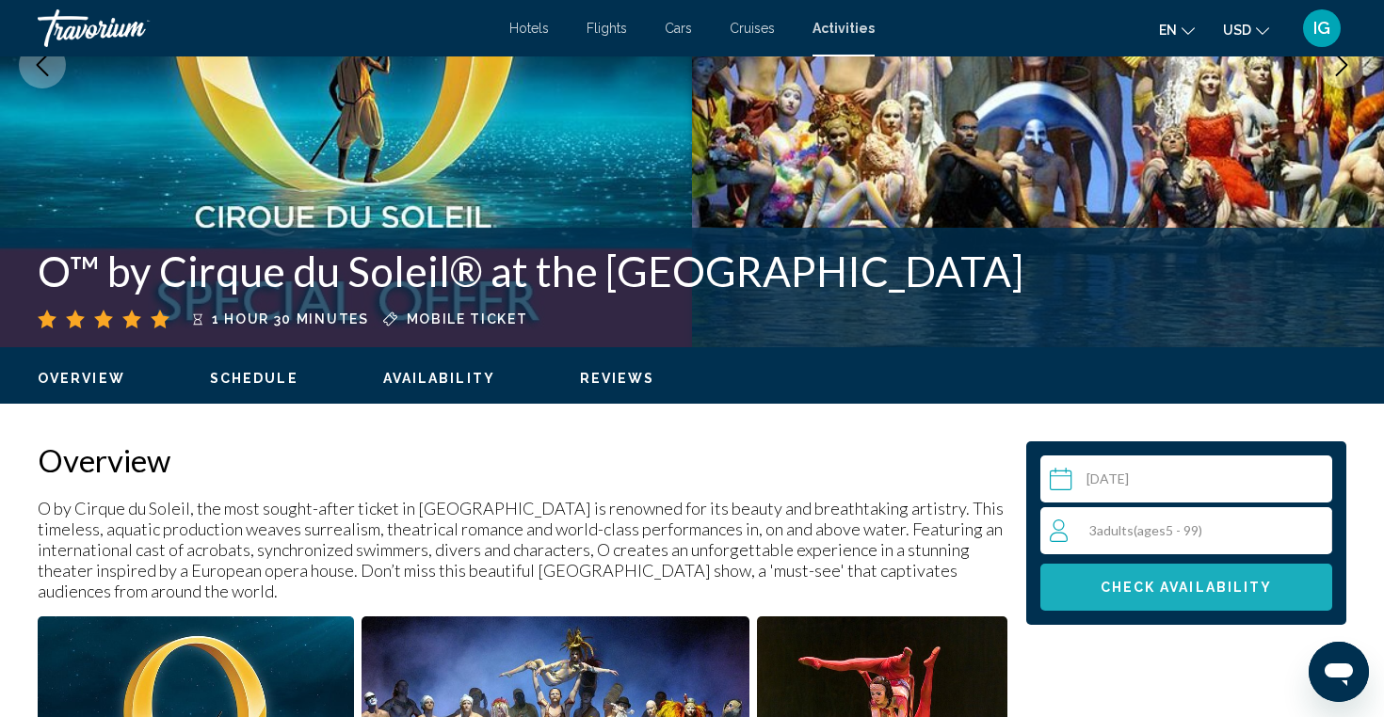
click at [1184, 592] on span "Check Availability" at bounding box center [1187, 588] width 172 height 15
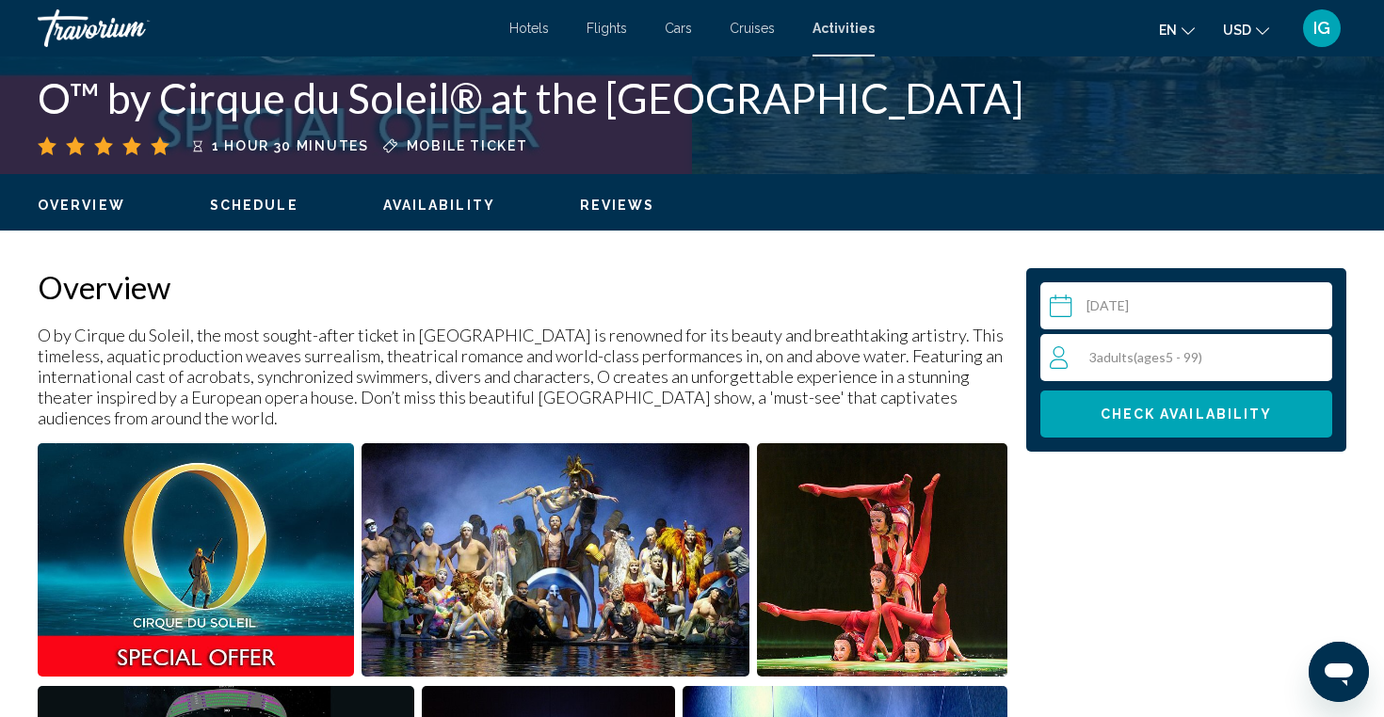
scroll to position [493, 0]
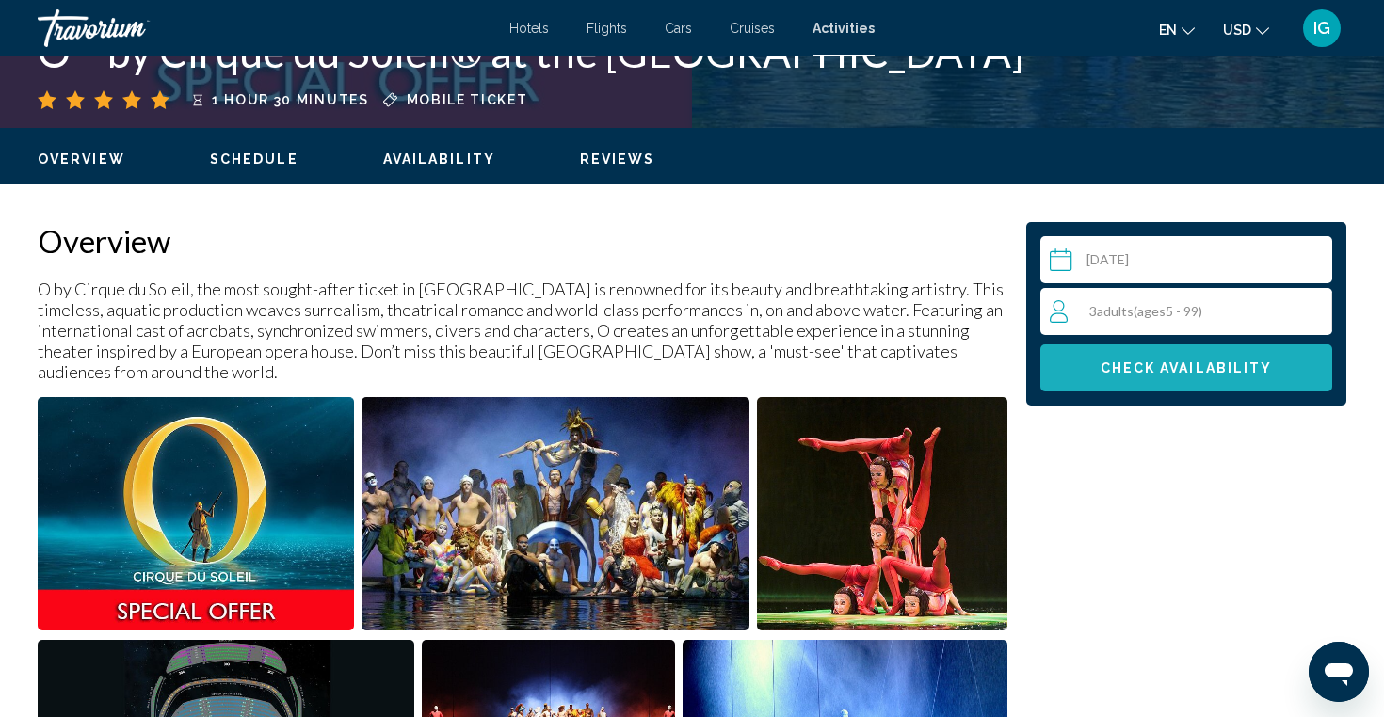
click at [1161, 368] on span "Check Availability" at bounding box center [1187, 369] width 172 height 15
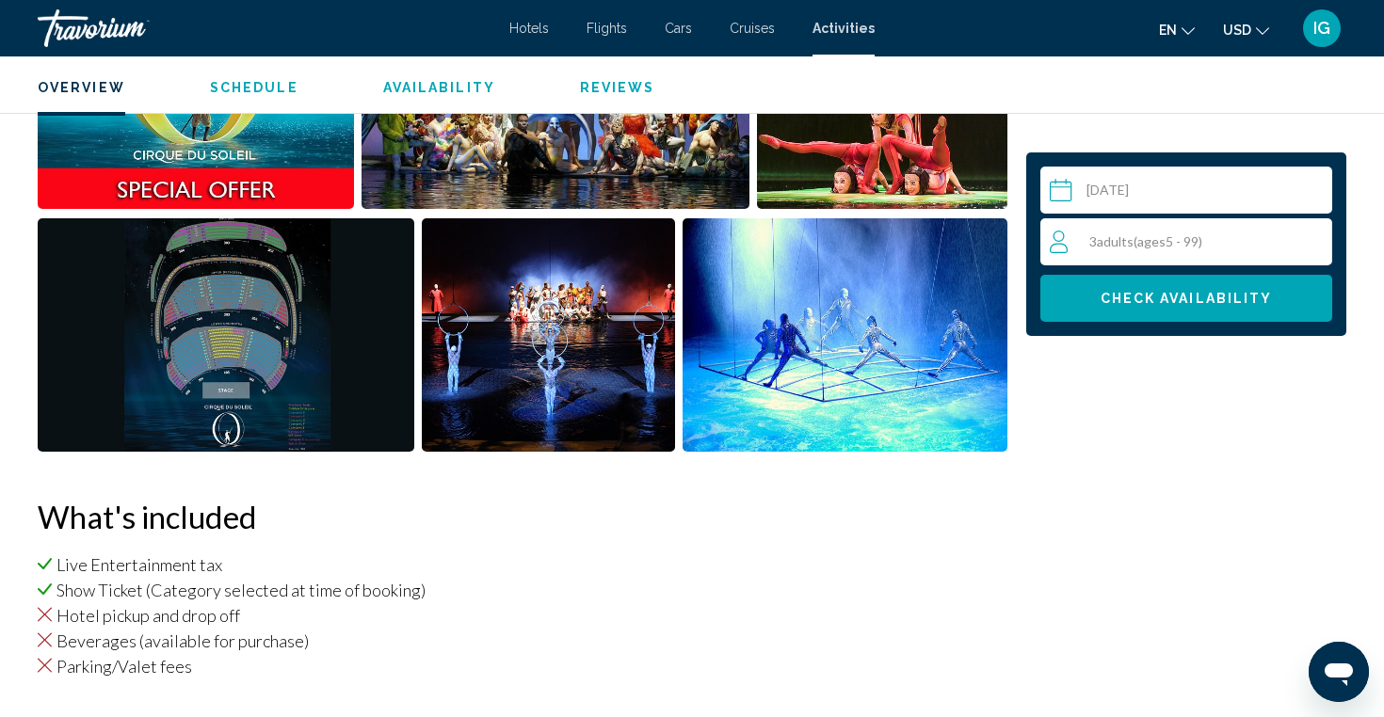
scroll to position [919, 0]
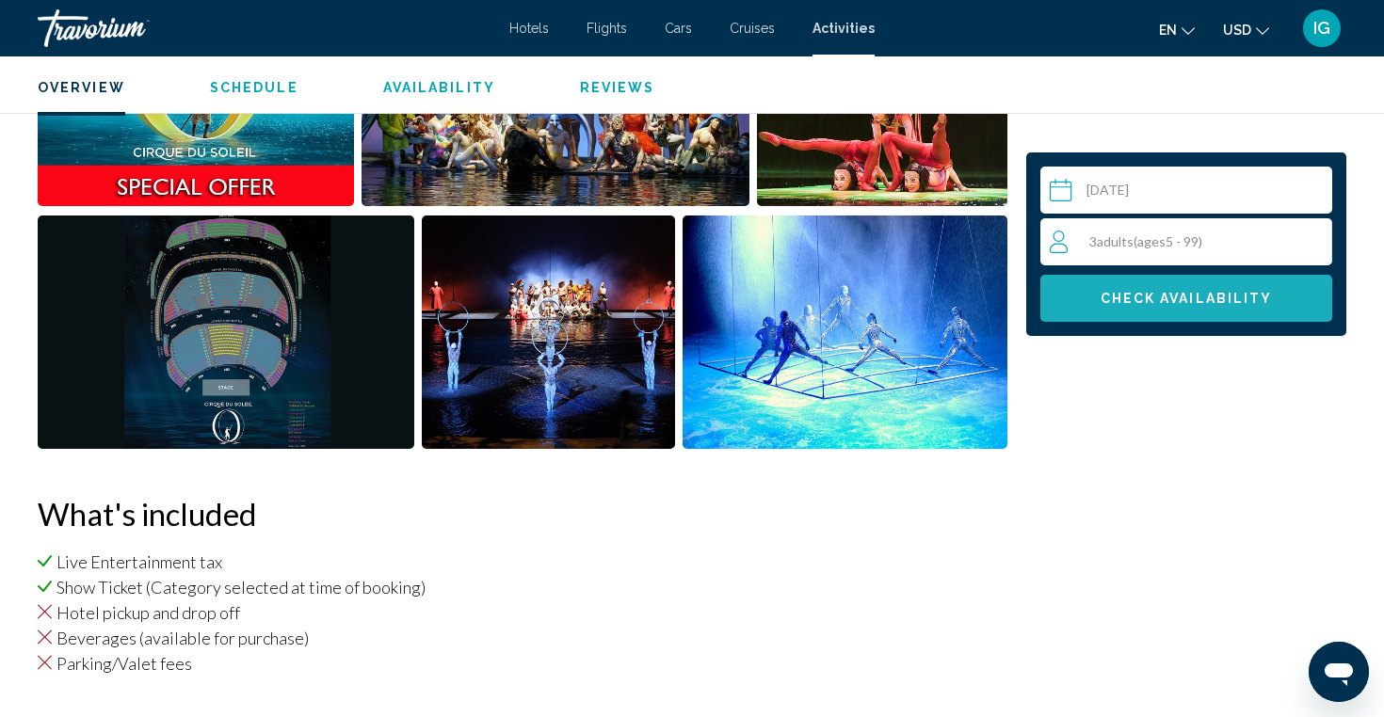
click at [1206, 301] on span "Check Availability" at bounding box center [1187, 299] width 172 height 15
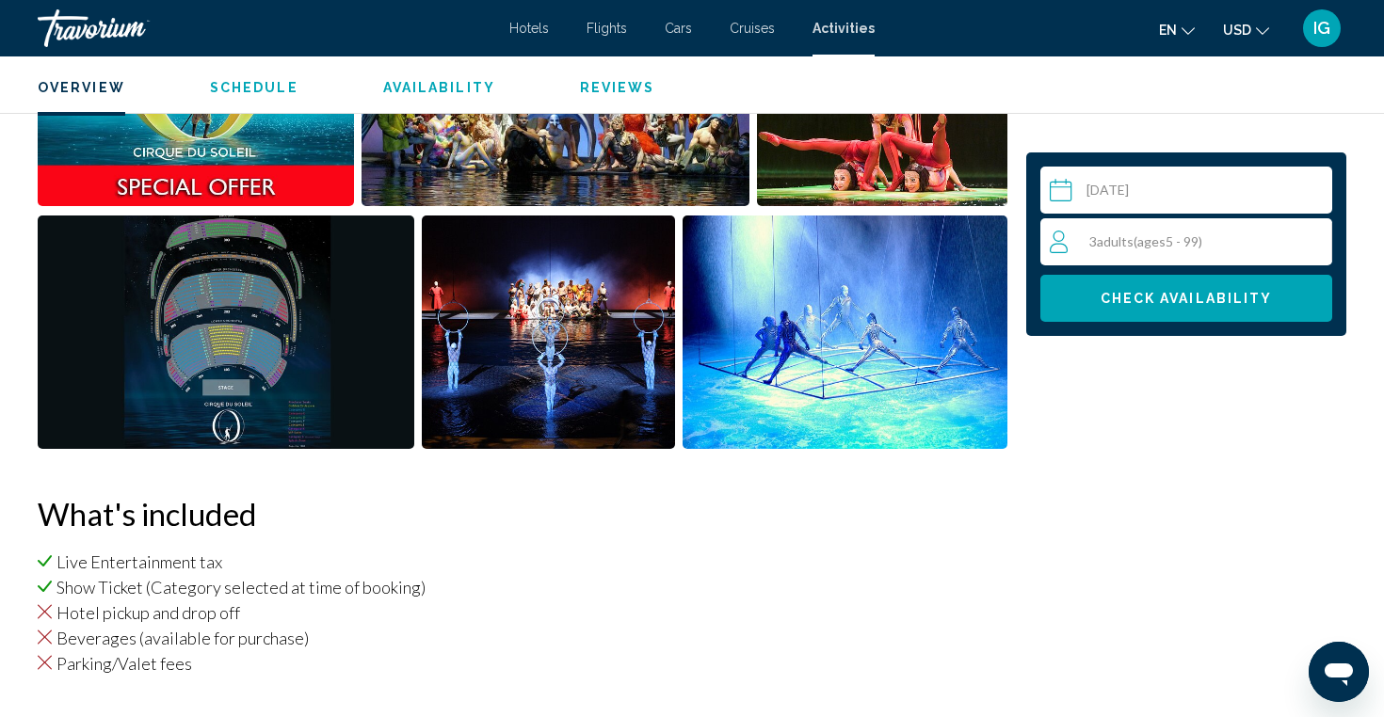
click at [1206, 301] on span "Check Availability" at bounding box center [1187, 299] width 172 height 15
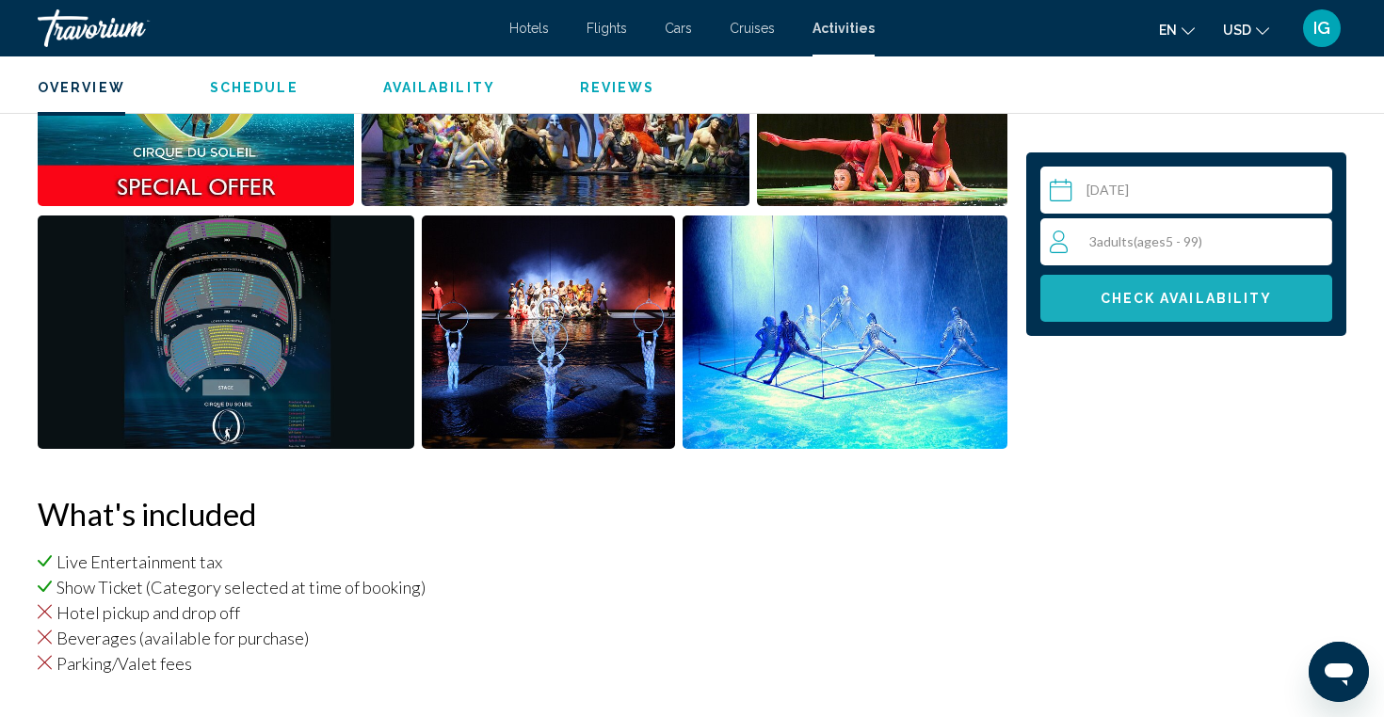
click at [1206, 301] on span "Check Availability" at bounding box center [1187, 299] width 172 height 15
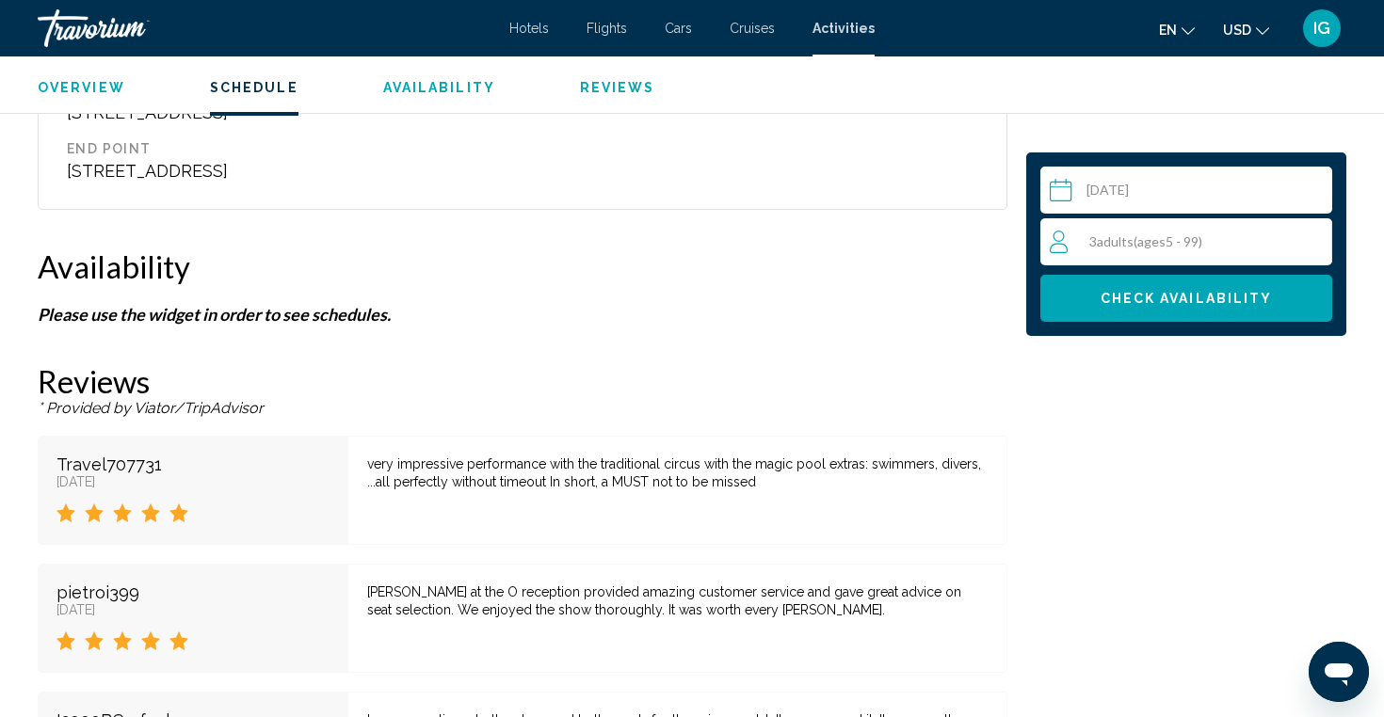
scroll to position [2506, 0]
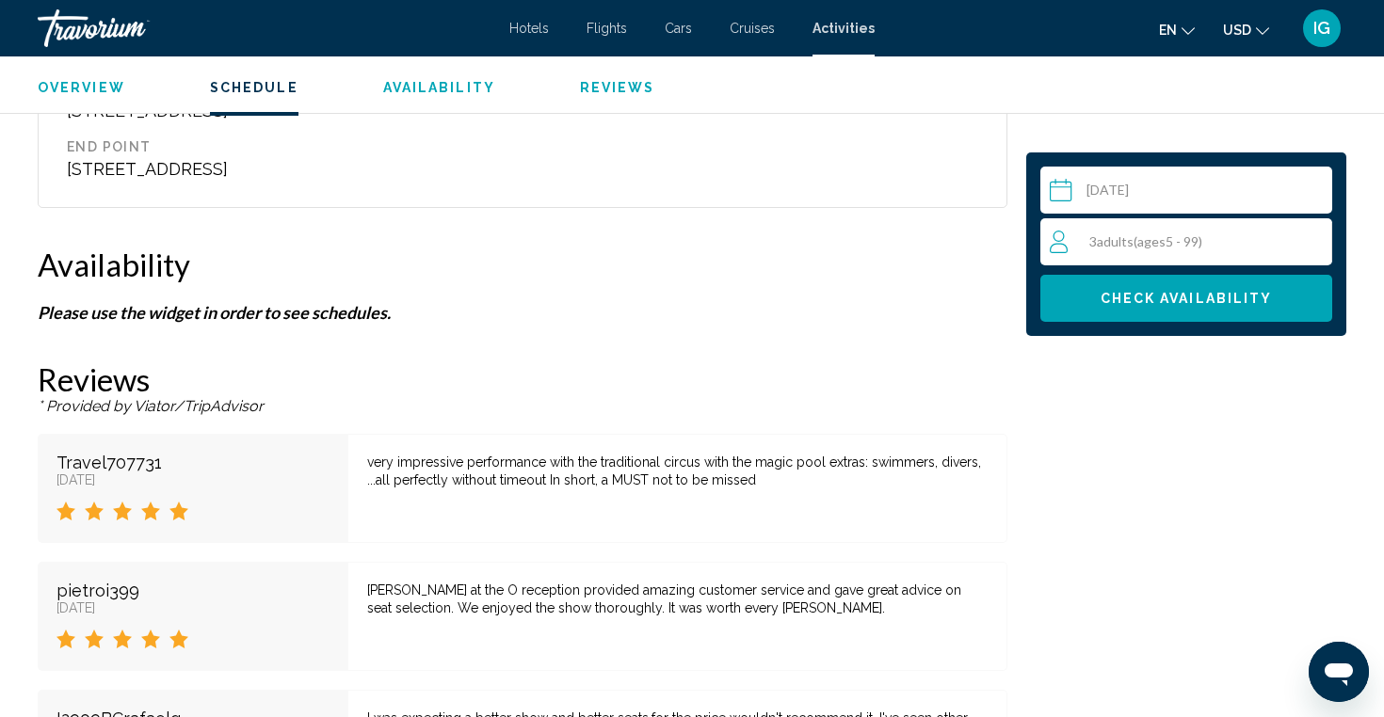
drag, startPoint x: 235, startPoint y: 404, endPoint x: 276, endPoint y: 402, distance: 40.5
click at [241, 402] on p "* Provided by Viator/TripAdvisor" at bounding box center [523, 406] width 970 height 17
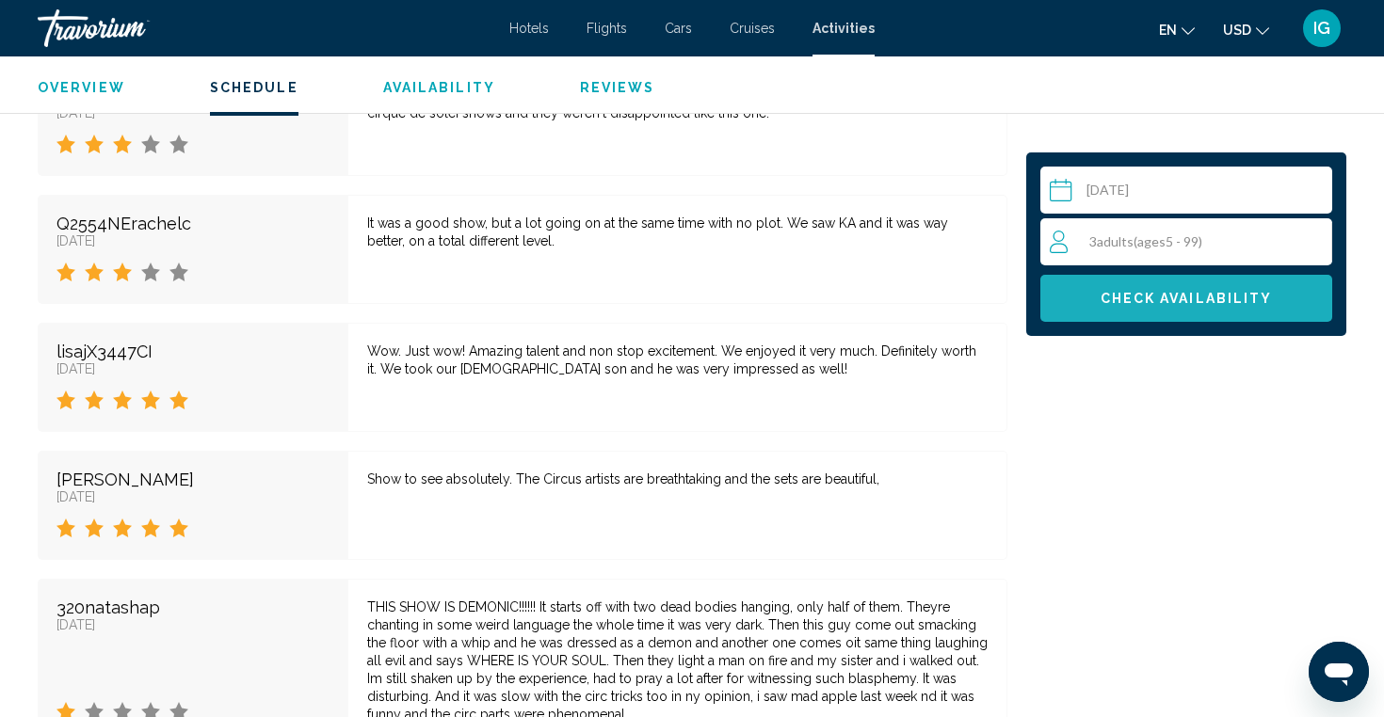
click at [1226, 296] on span "Check Availability" at bounding box center [1187, 299] width 172 height 15
click at [1153, 295] on span "Check Availability" at bounding box center [1187, 299] width 172 height 15
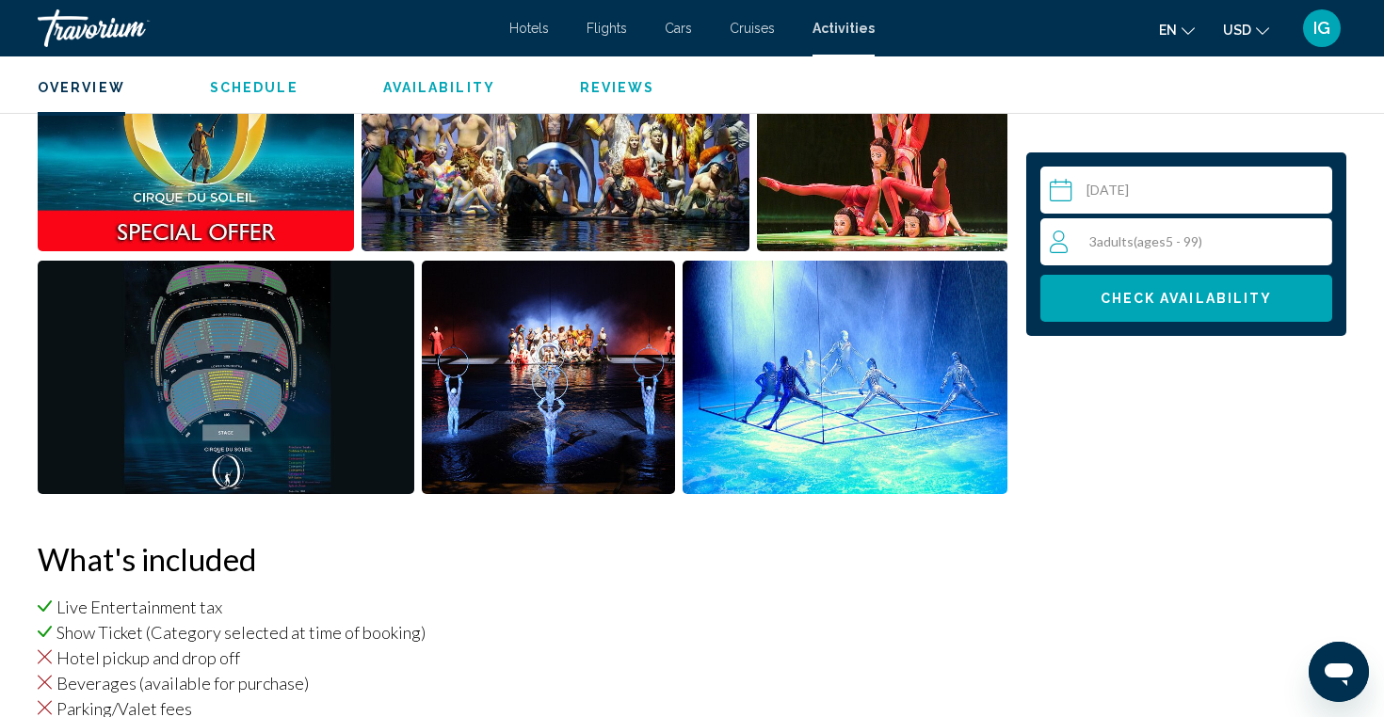
scroll to position [872, 0]
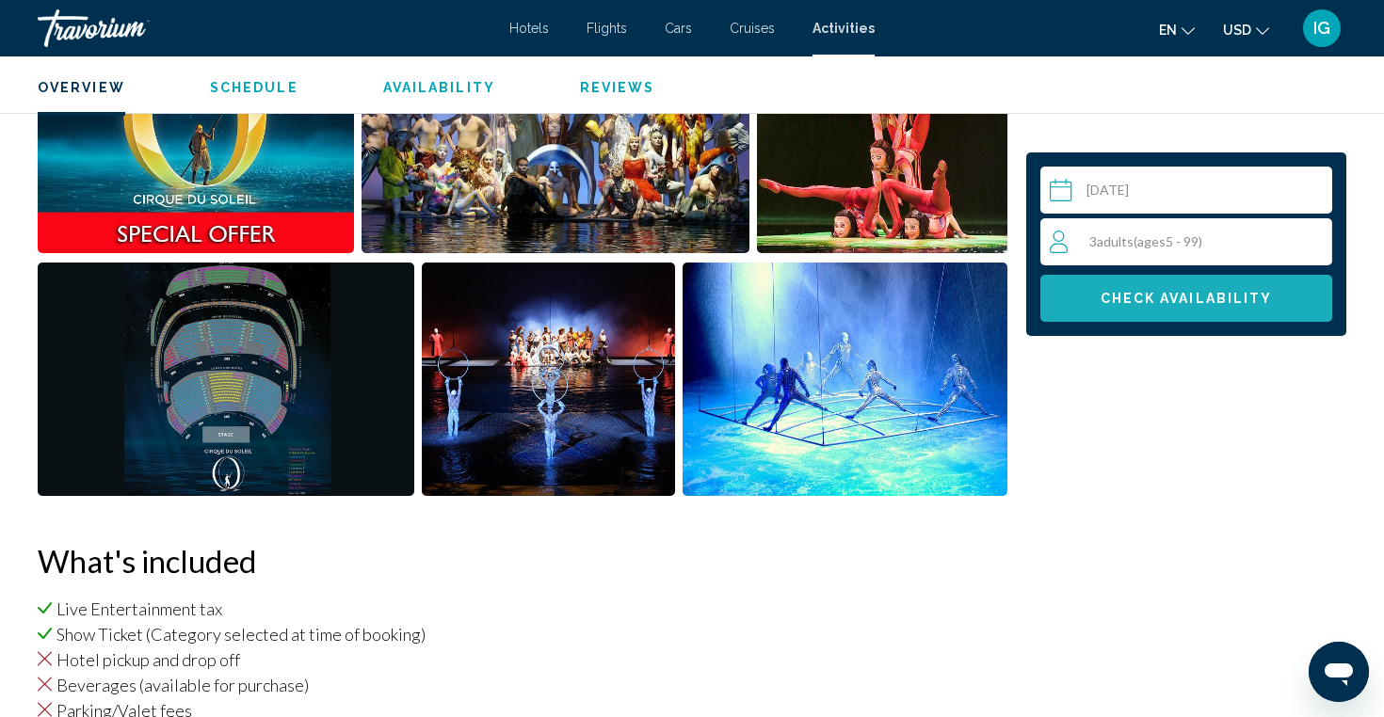
click at [1153, 295] on span "Check Availability" at bounding box center [1187, 299] width 172 height 15
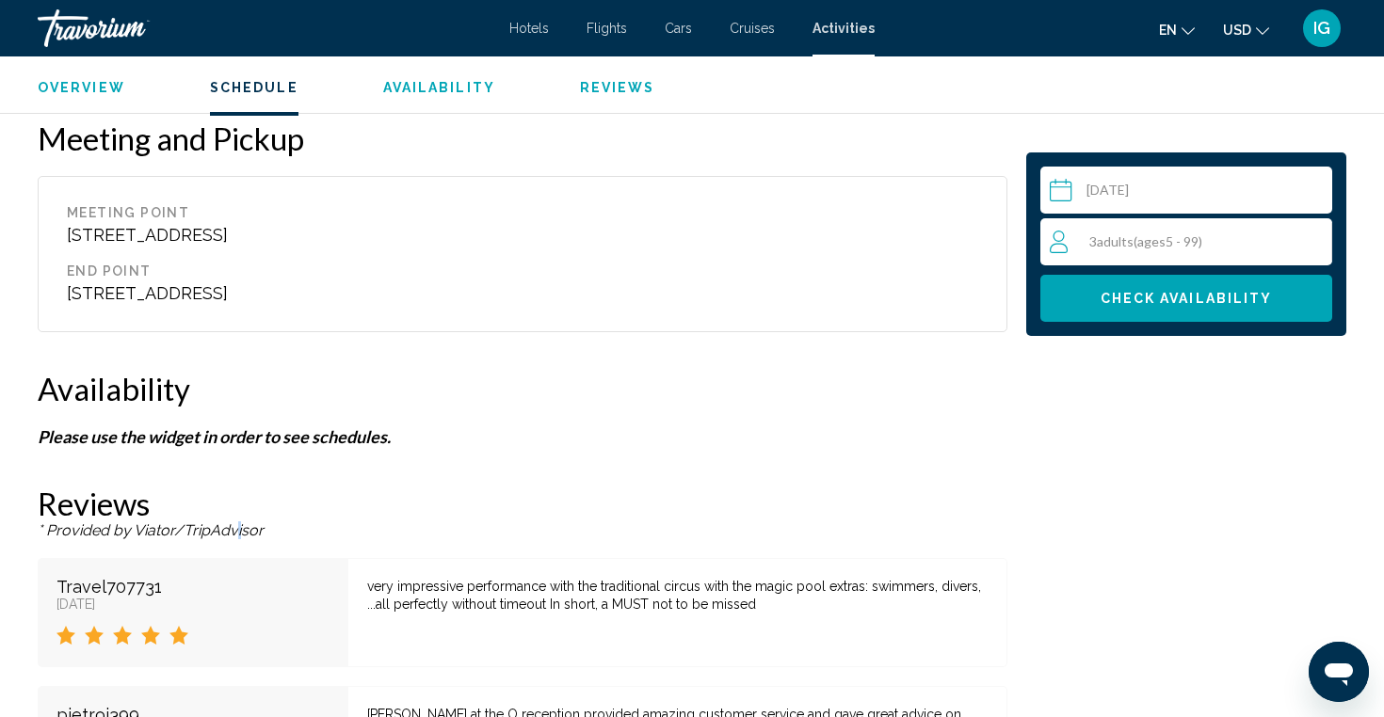
scroll to position [2375, 0]
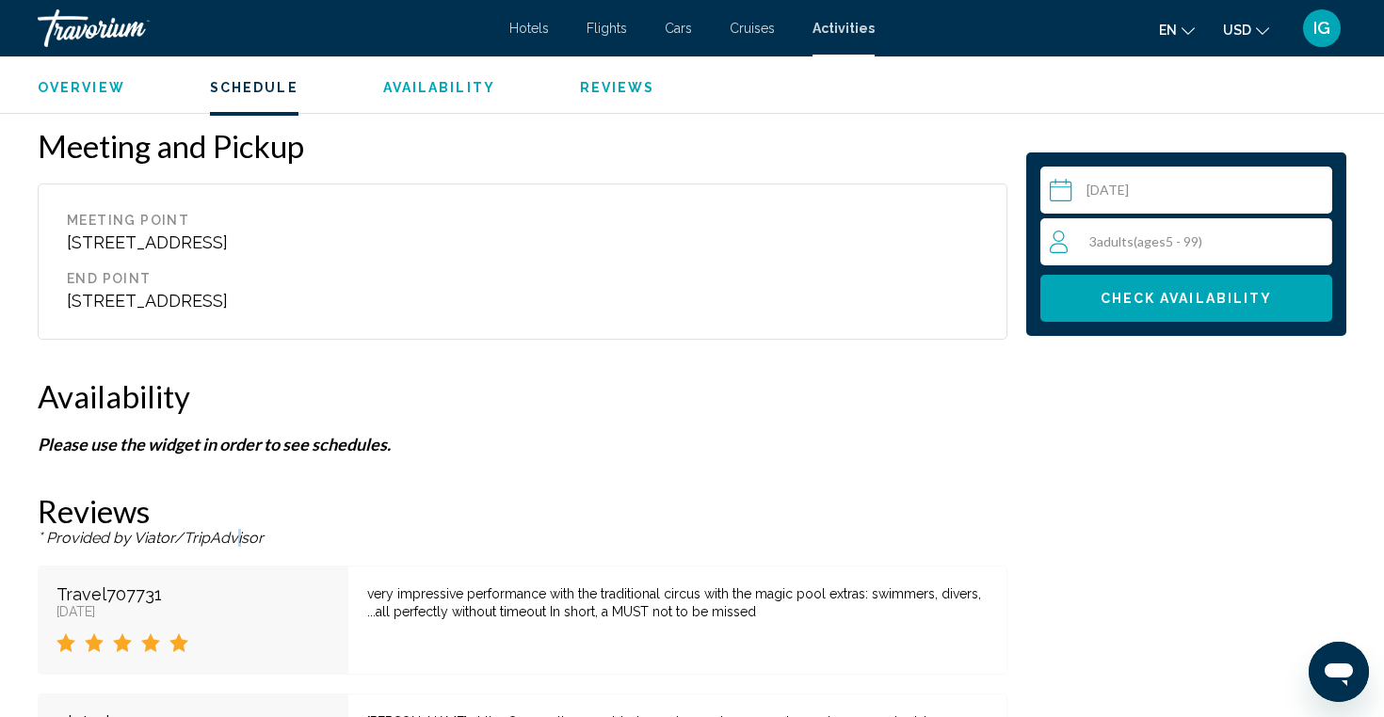
click at [436, 90] on span "Availability" at bounding box center [439, 87] width 112 height 15
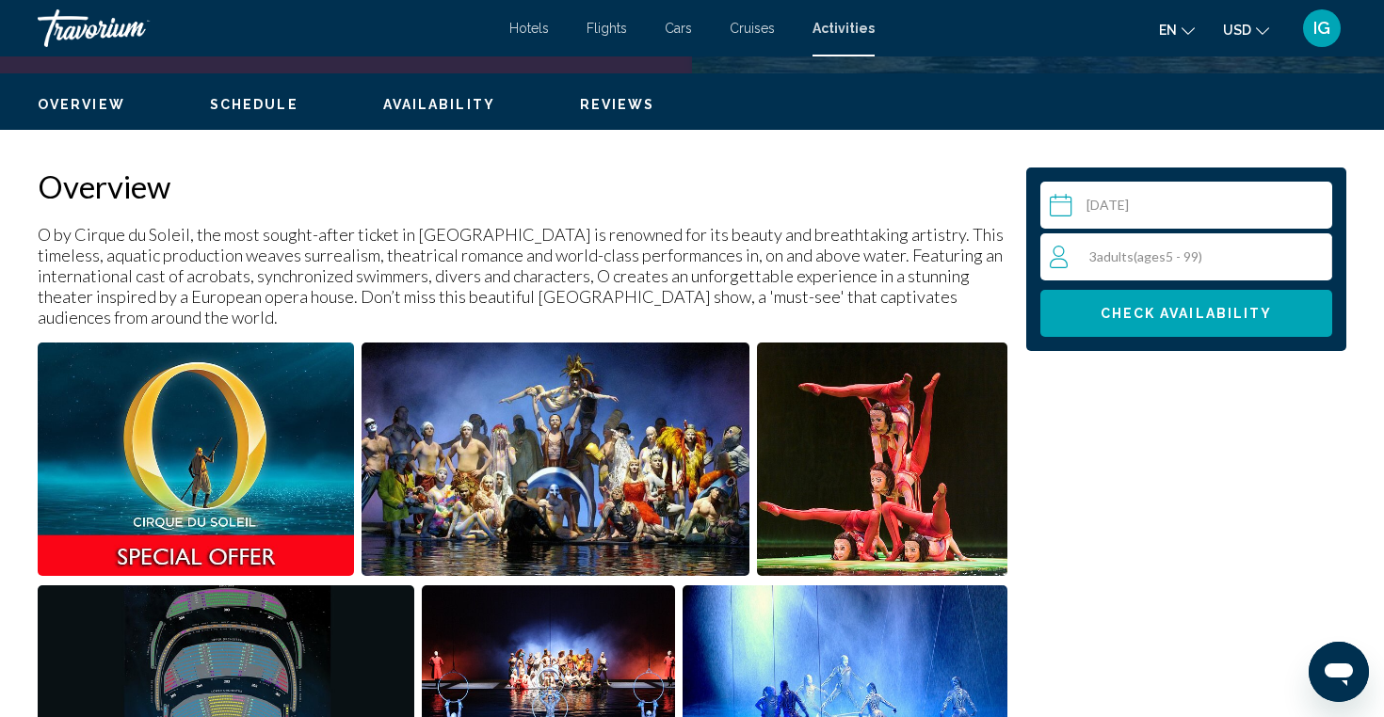
scroll to position [548, 0]
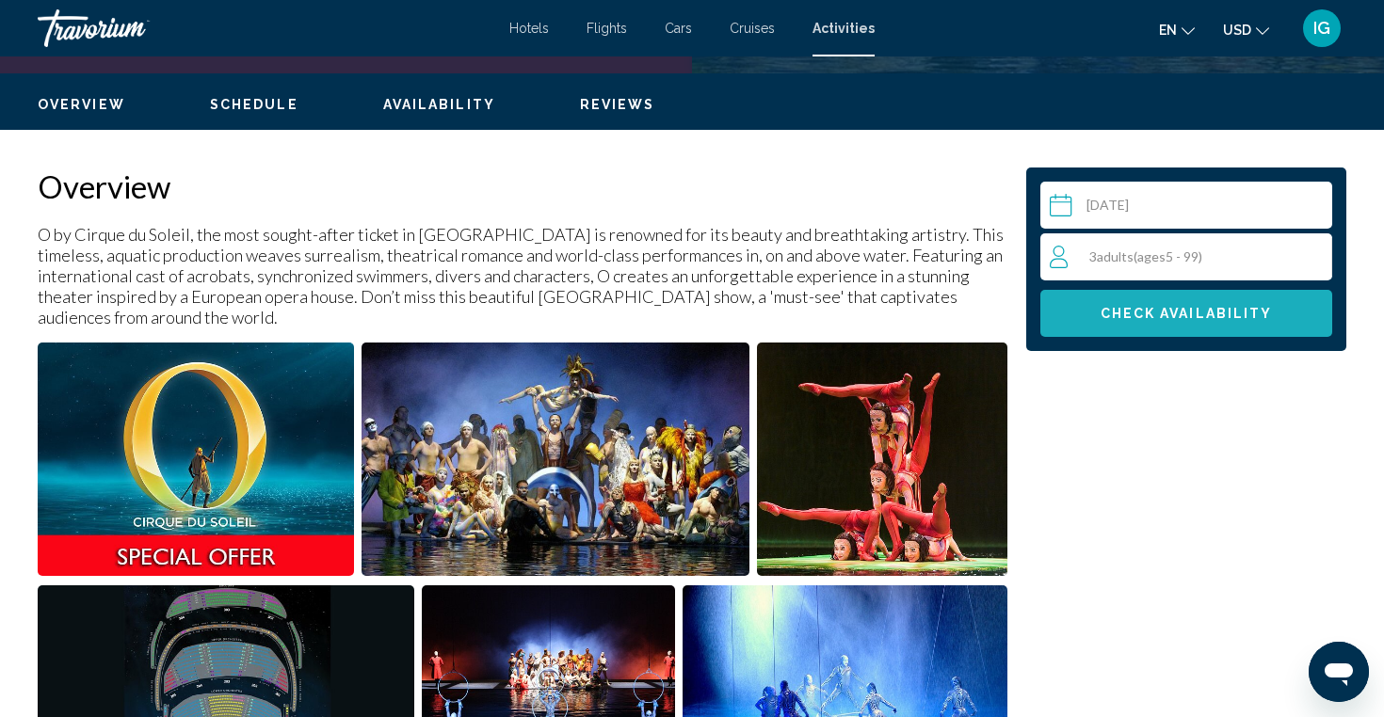
click at [1197, 310] on span "Check Availability" at bounding box center [1187, 314] width 172 height 15
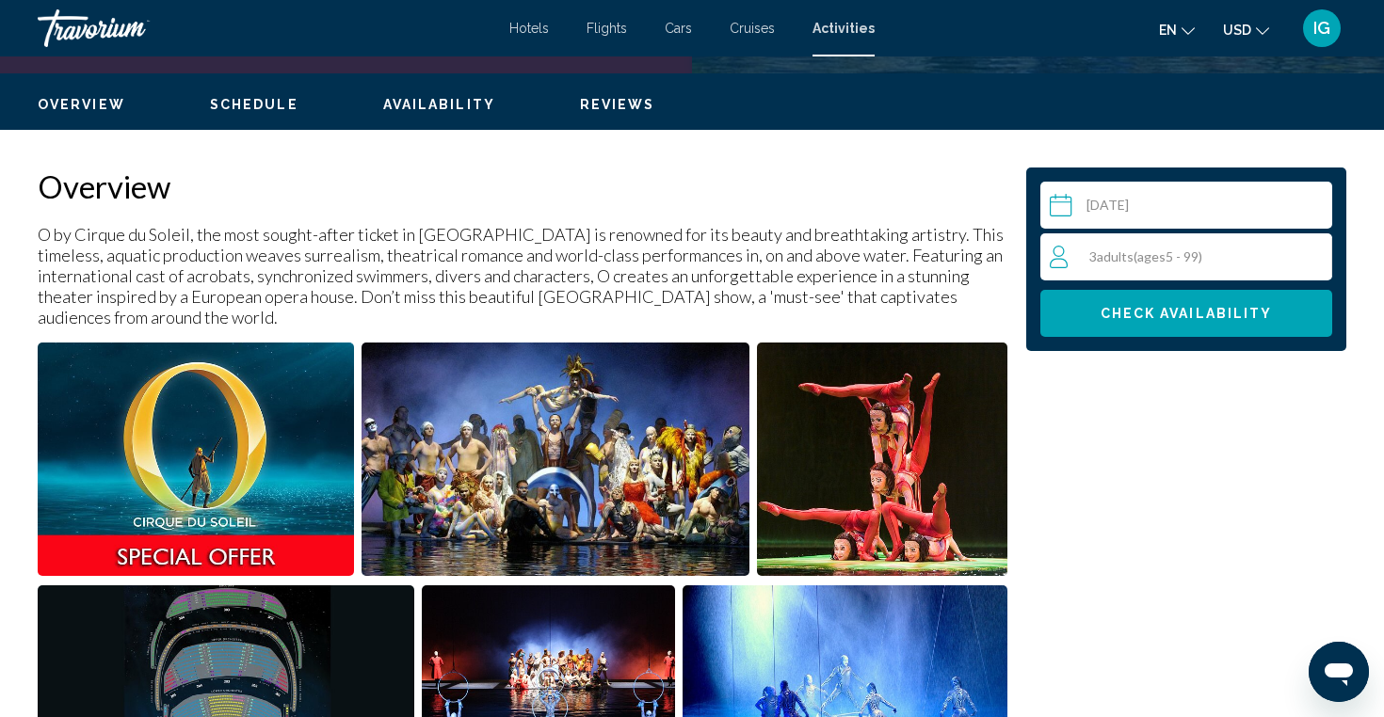
click at [1197, 310] on span "Check Availability" at bounding box center [1187, 314] width 172 height 15
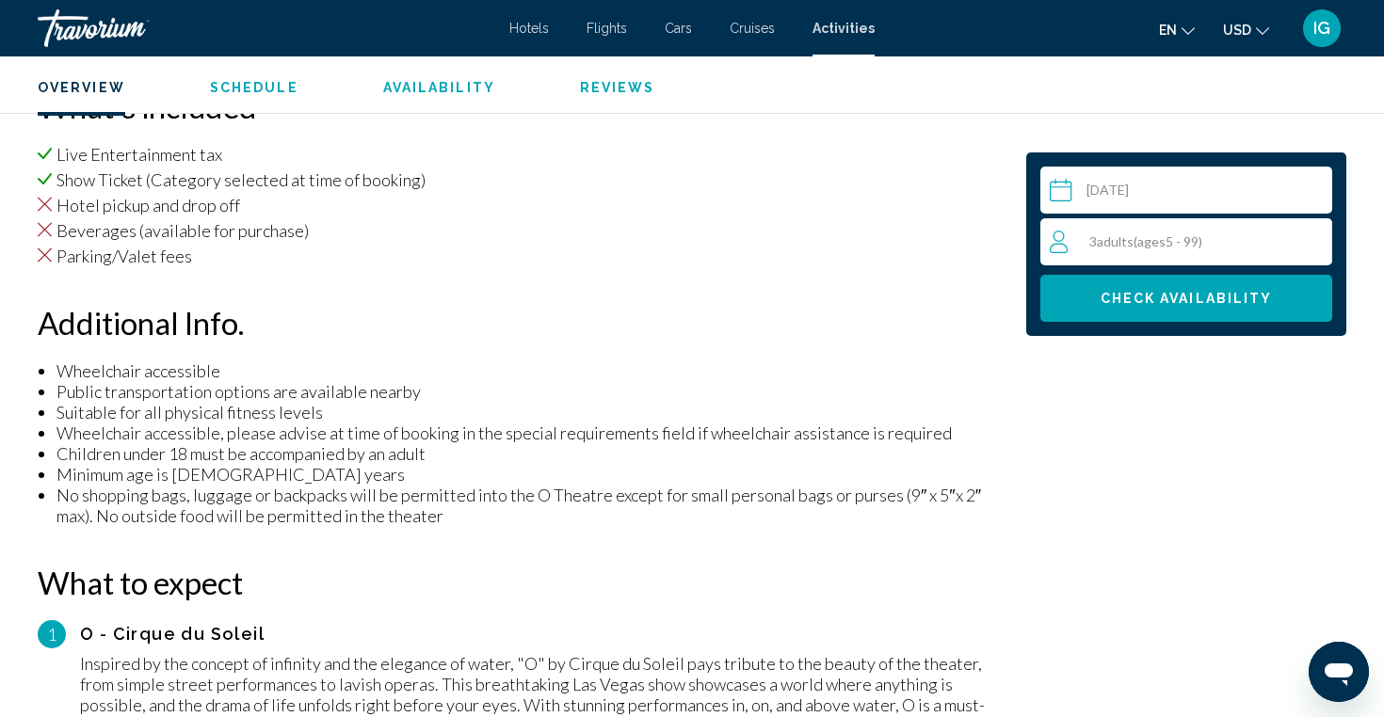
scroll to position [1331, 0]
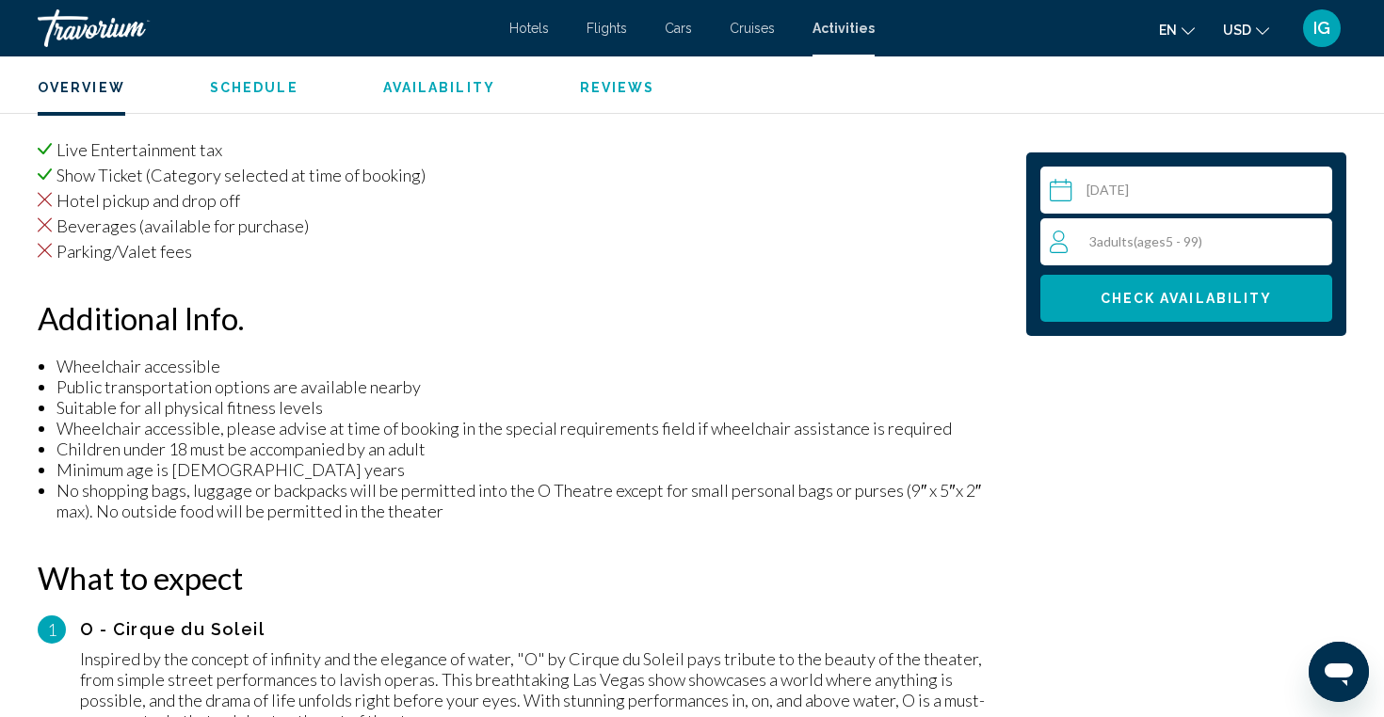
click at [1147, 299] on span "Check Availability" at bounding box center [1187, 299] width 172 height 15
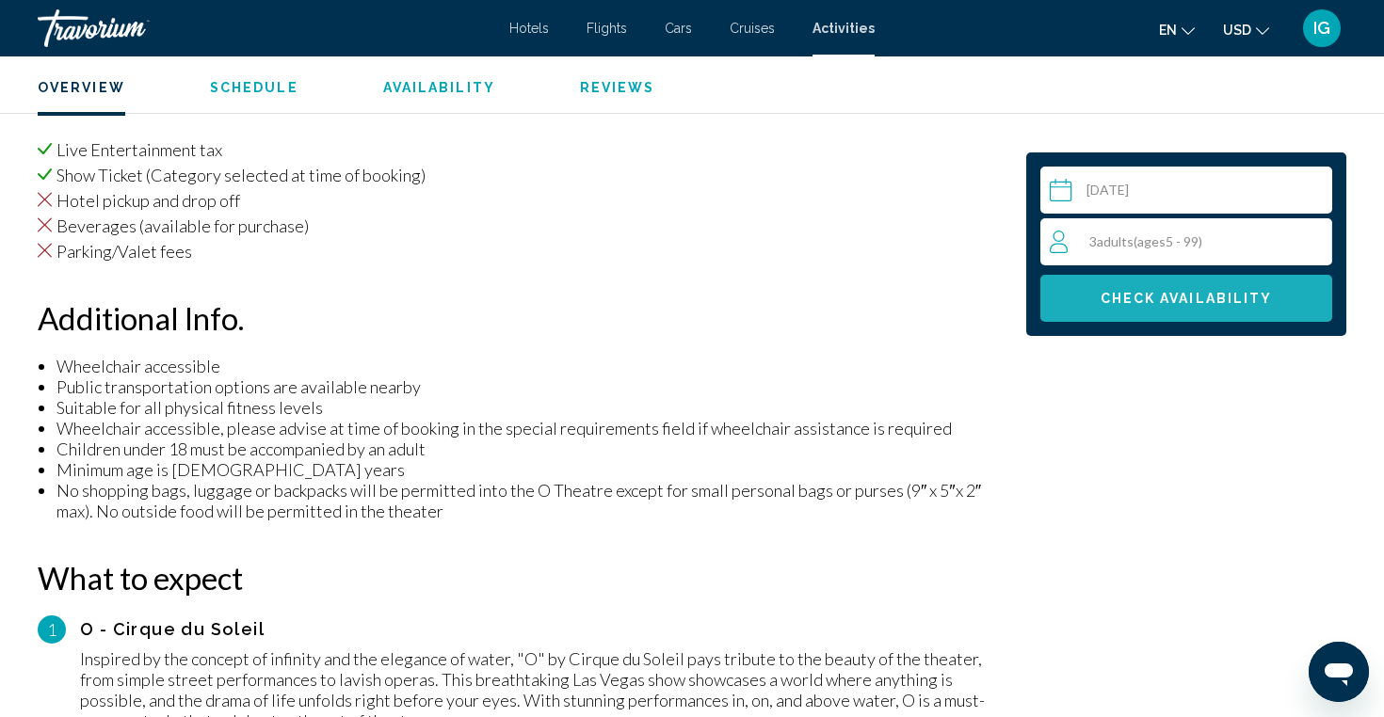
click at [1147, 299] on span "Check Availability" at bounding box center [1187, 299] width 172 height 15
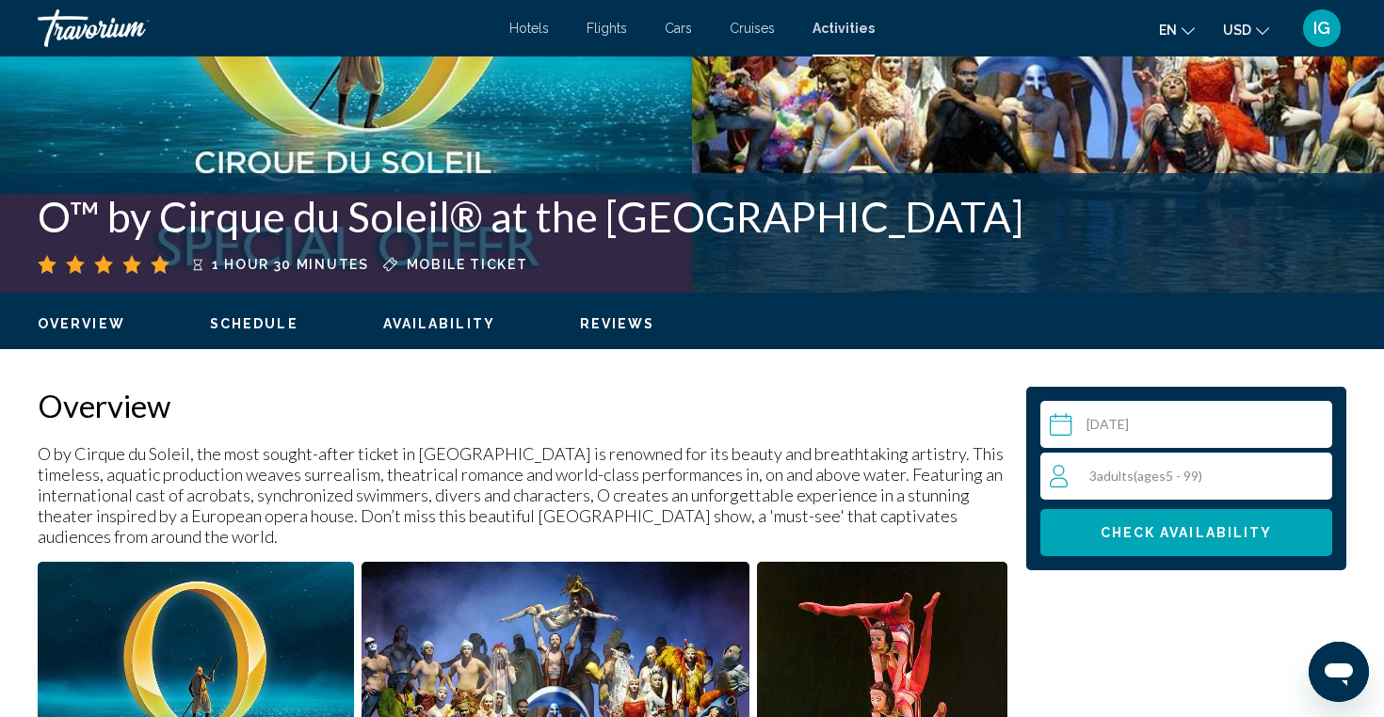
scroll to position [329, 0]
click at [471, 268] on span "Mobile ticket" at bounding box center [467, 264] width 121 height 15
click at [291, 267] on span "1 hour 30 minutes" at bounding box center [290, 264] width 157 height 15
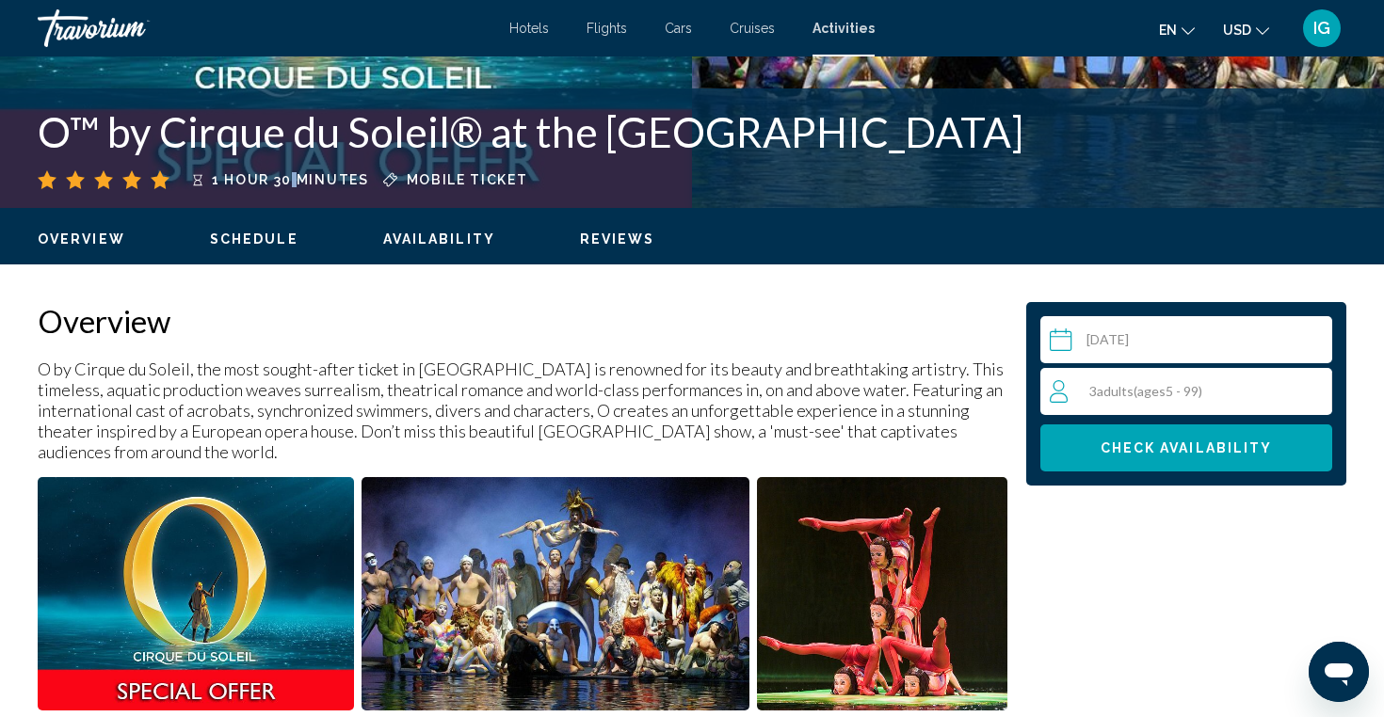
scroll to position [424, 0]
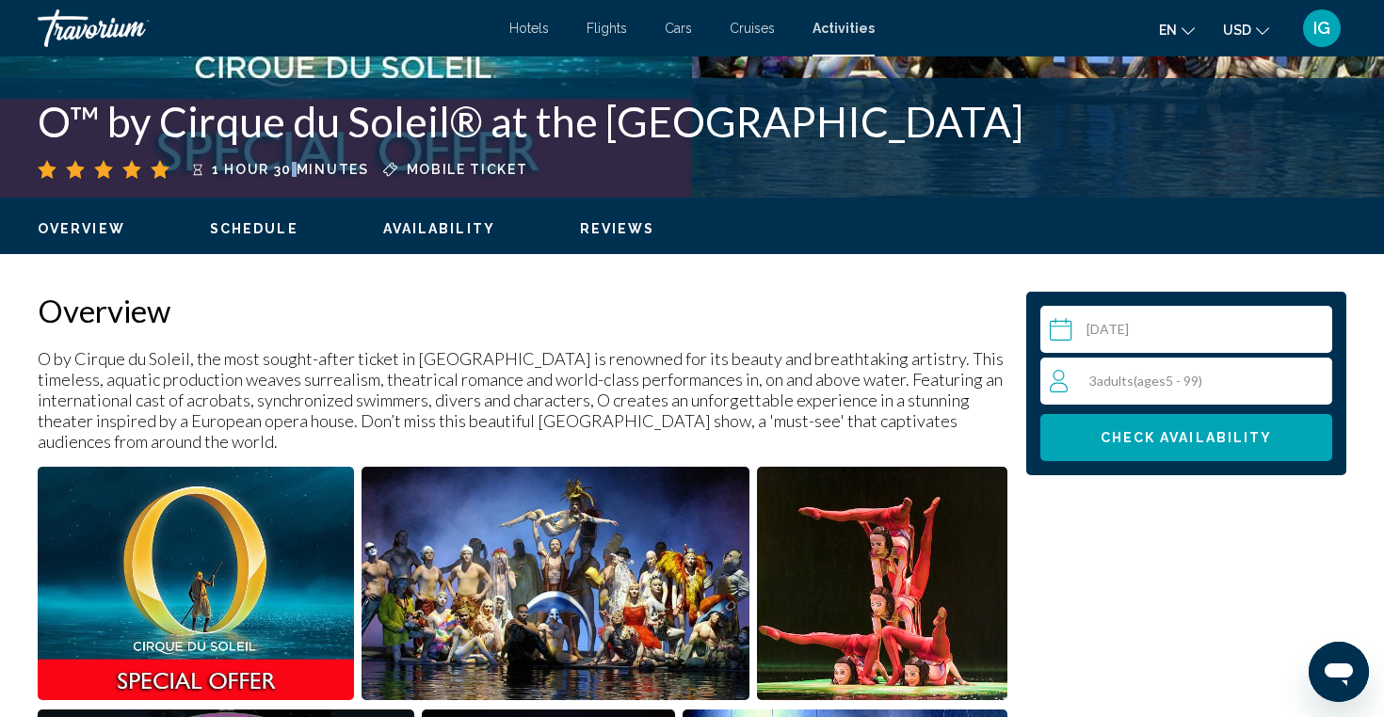
click at [451, 226] on span "Availability" at bounding box center [439, 228] width 112 height 15
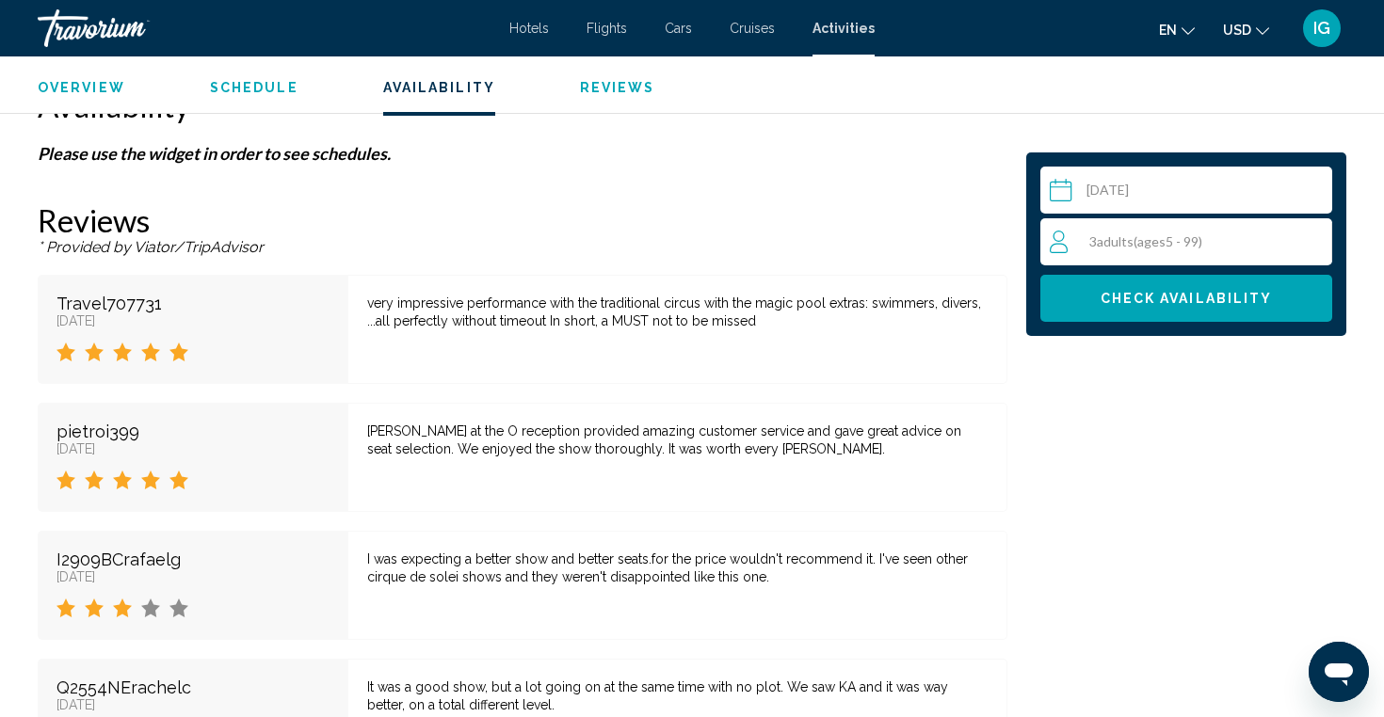
scroll to position [2665, 0]
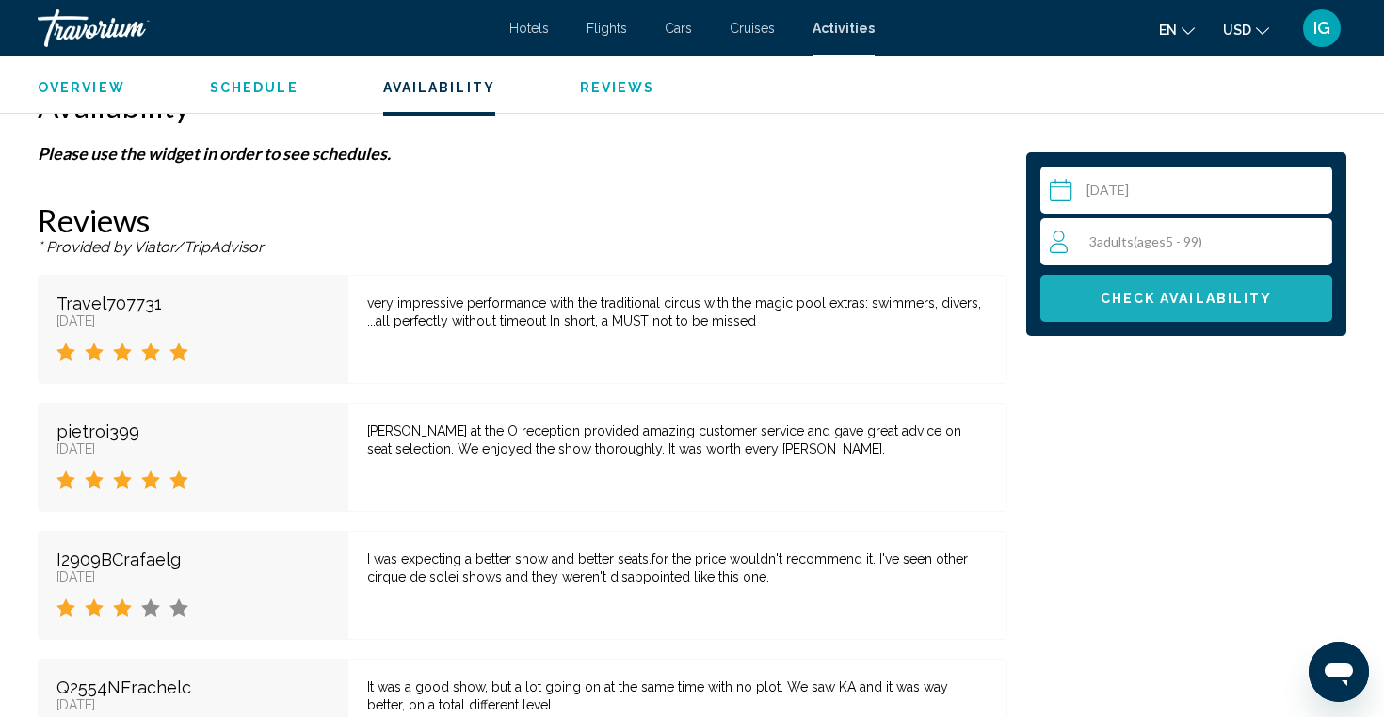
click at [1108, 297] on span "Check Availability" at bounding box center [1187, 299] width 172 height 15
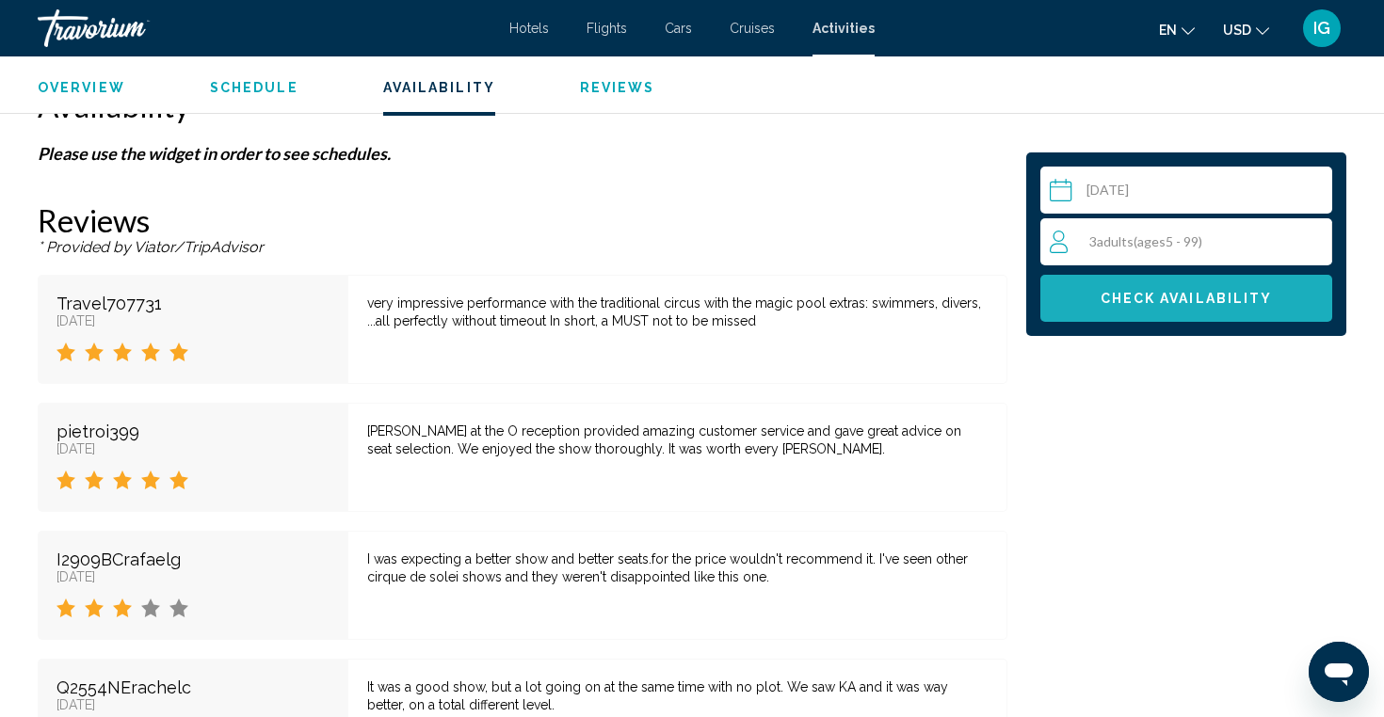
click at [1108, 297] on span "Check Availability" at bounding box center [1187, 299] width 172 height 15
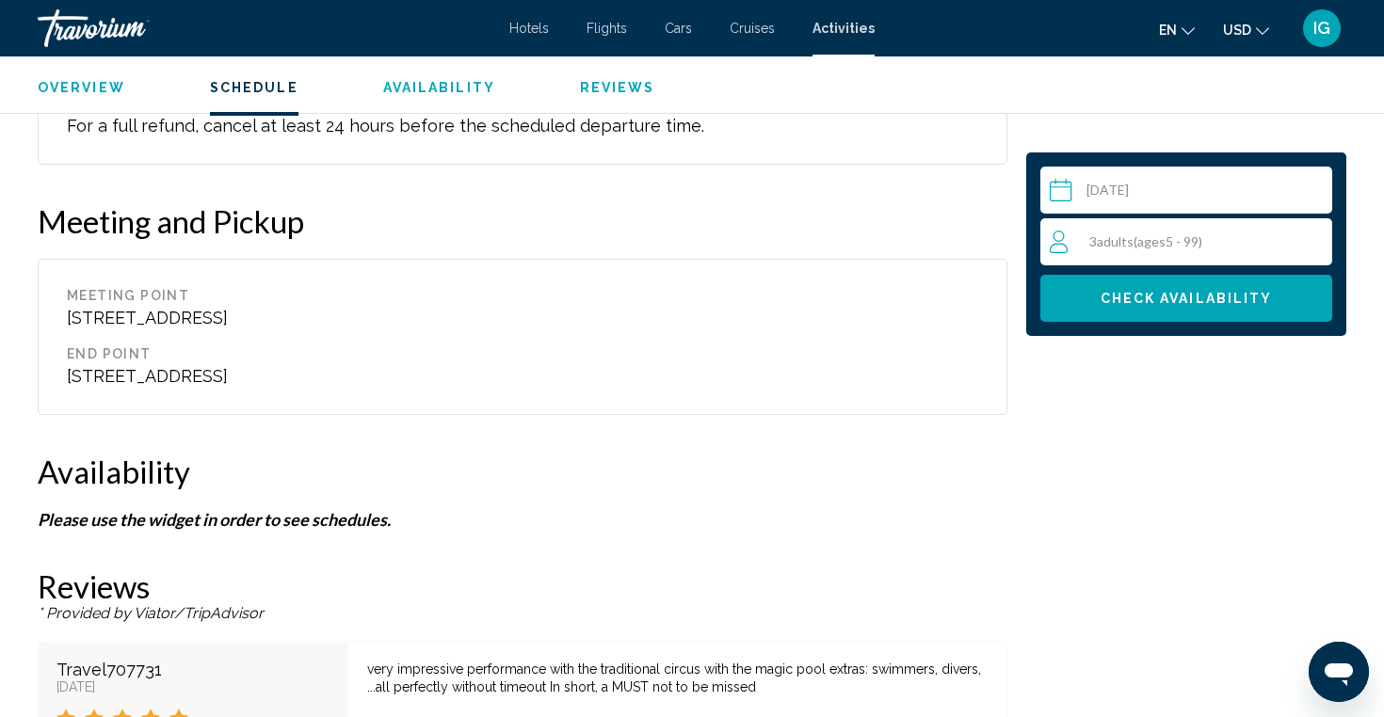
scroll to position [2125, 0]
